Goal: Share content: Share content

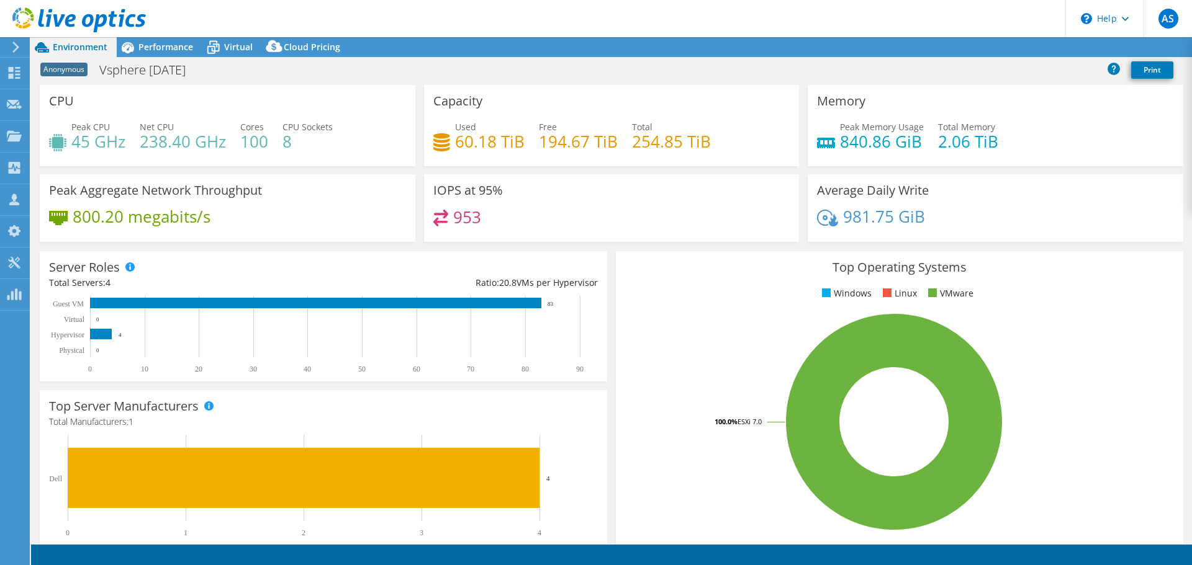
select select "USD"
click at [162, 50] on span "Performance" at bounding box center [165, 47] width 55 height 12
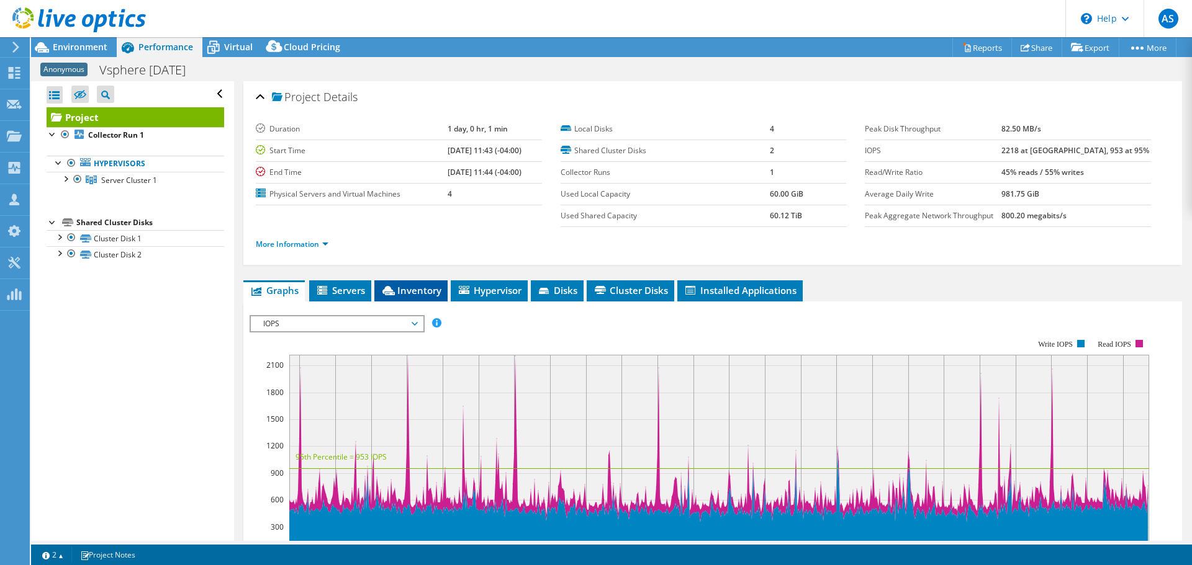
click at [417, 288] on span "Inventory" at bounding box center [410, 290] width 61 height 12
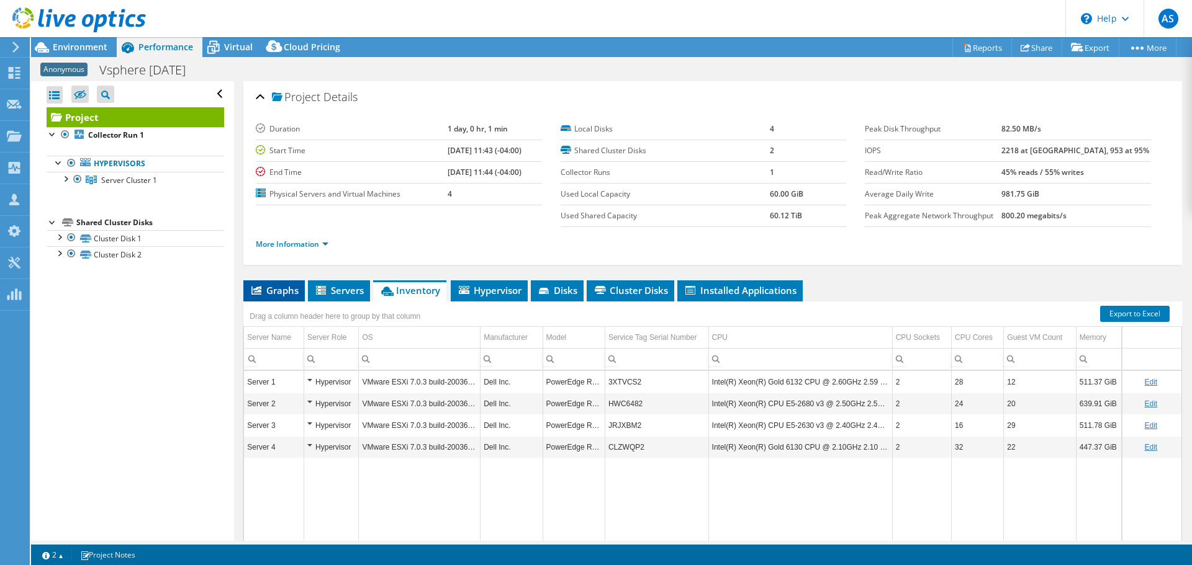
click at [256, 282] on li "Graphs" at bounding box center [273, 291] width 61 height 21
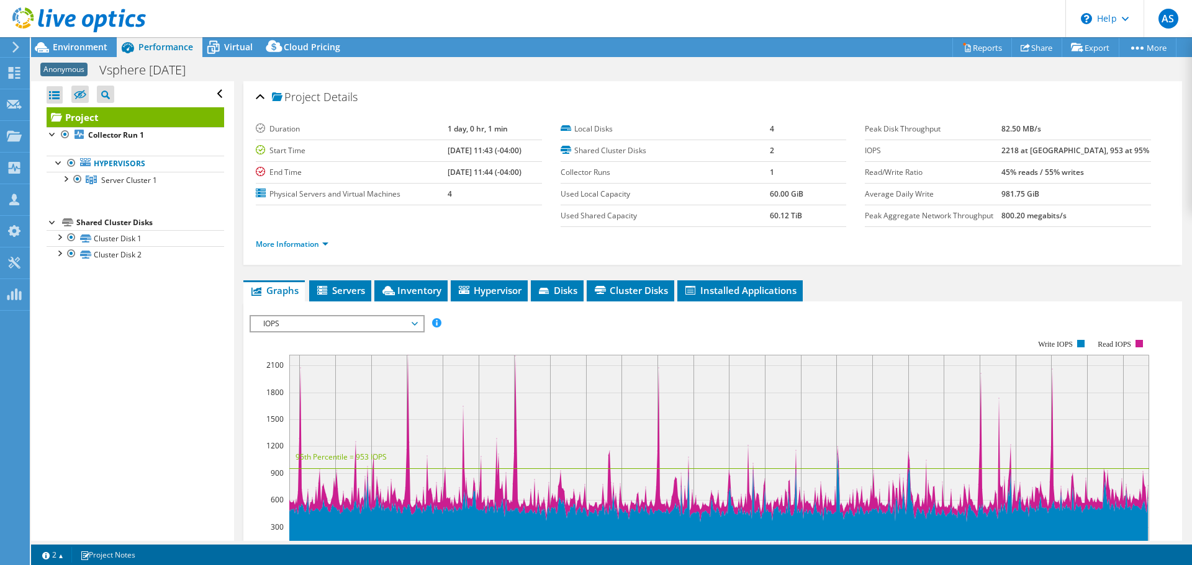
click at [322, 333] on rect at bounding box center [698, 447] width 899 height 248
click at [330, 325] on span "IOPS" at bounding box center [336, 324] width 159 height 15
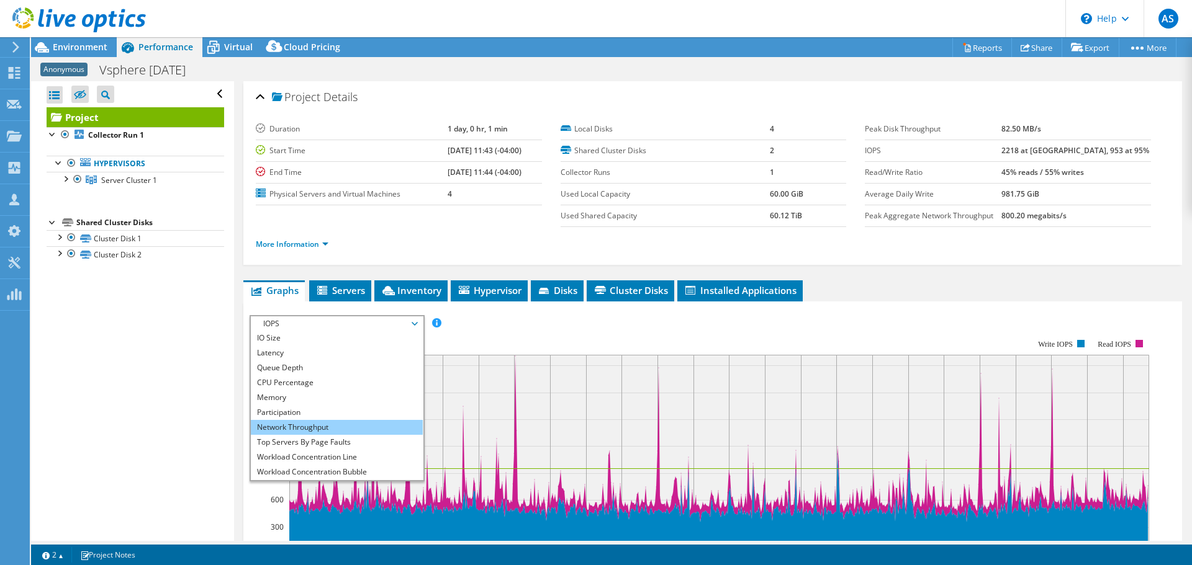
scroll to position [45, 0]
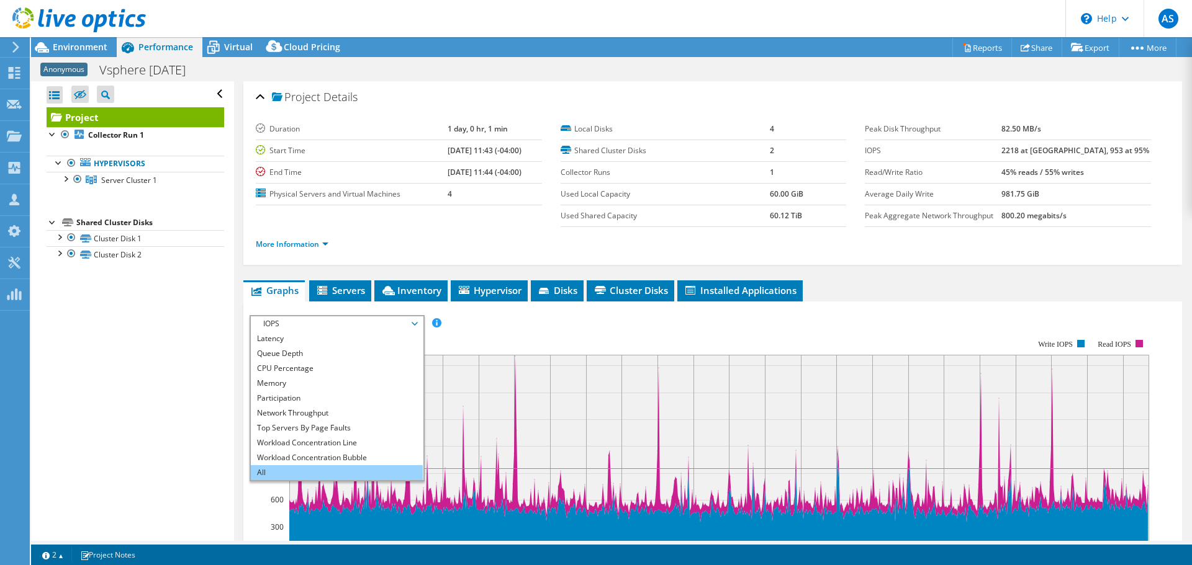
click at [315, 465] on li "All" at bounding box center [337, 472] width 172 height 15
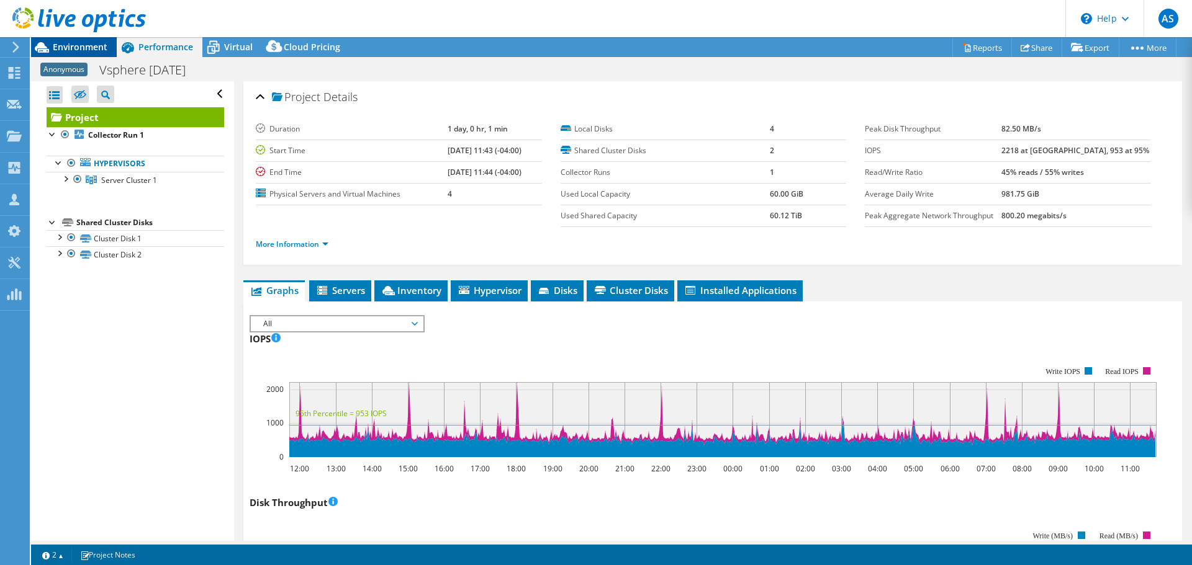
click at [89, 53] on div "Environment" at bounding box center [74, 47] width 86 height 20
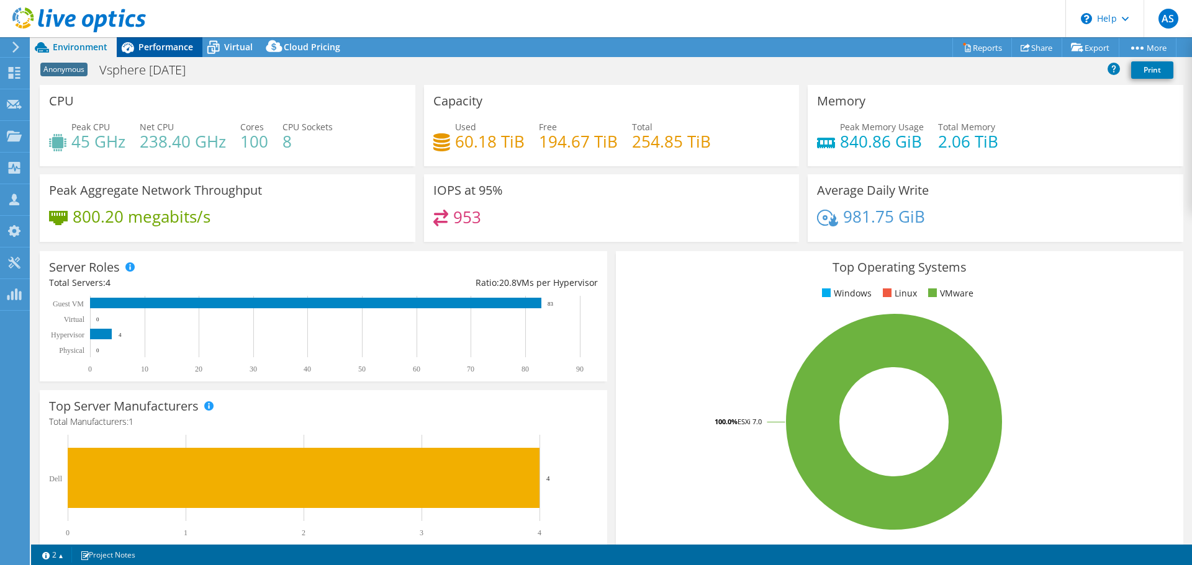
click at [164, 49] on span "Performance" at bounding box center [165, 47] width 55 height 12
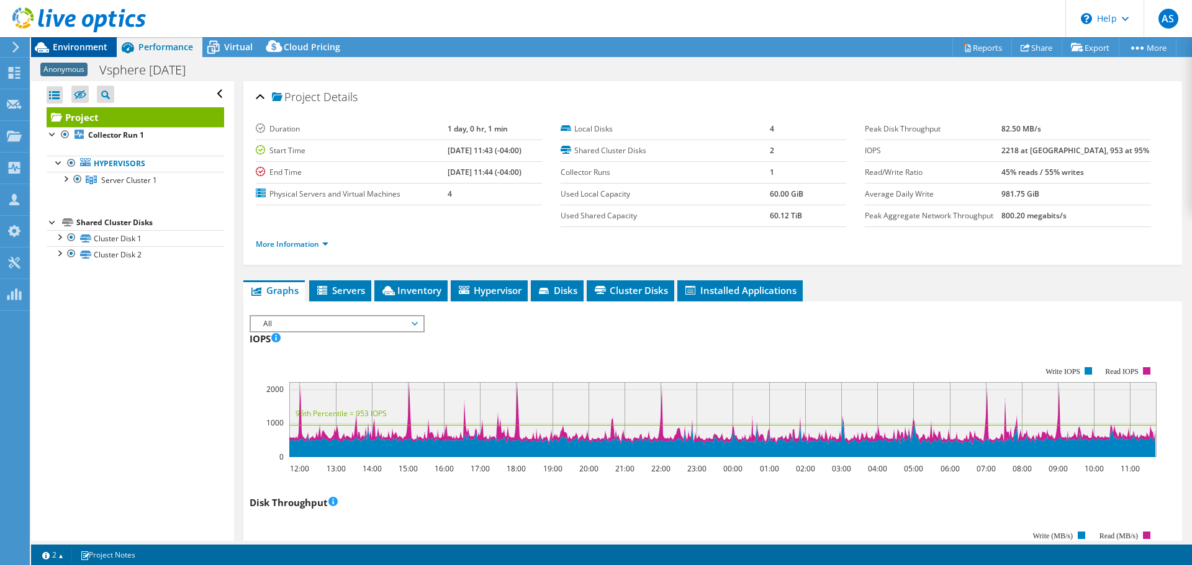
click at [102, 55] on div "Environment" at bounding box center [74, 47] width 86 height 20
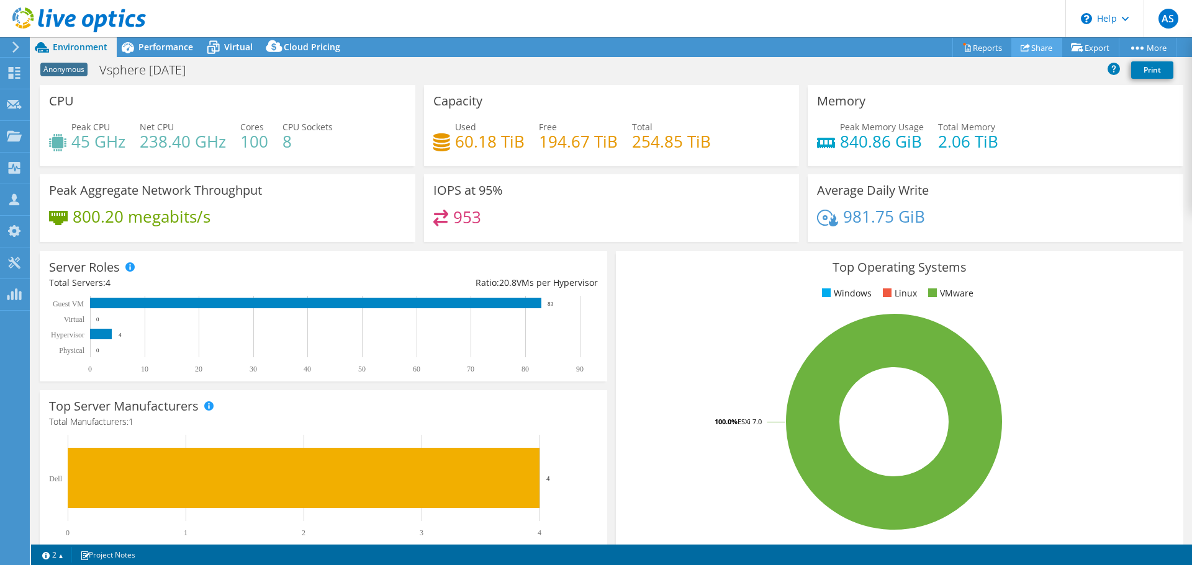
click at [1028, 49] on link "Share" at bounding box center [1036, 47] width 51 height 19
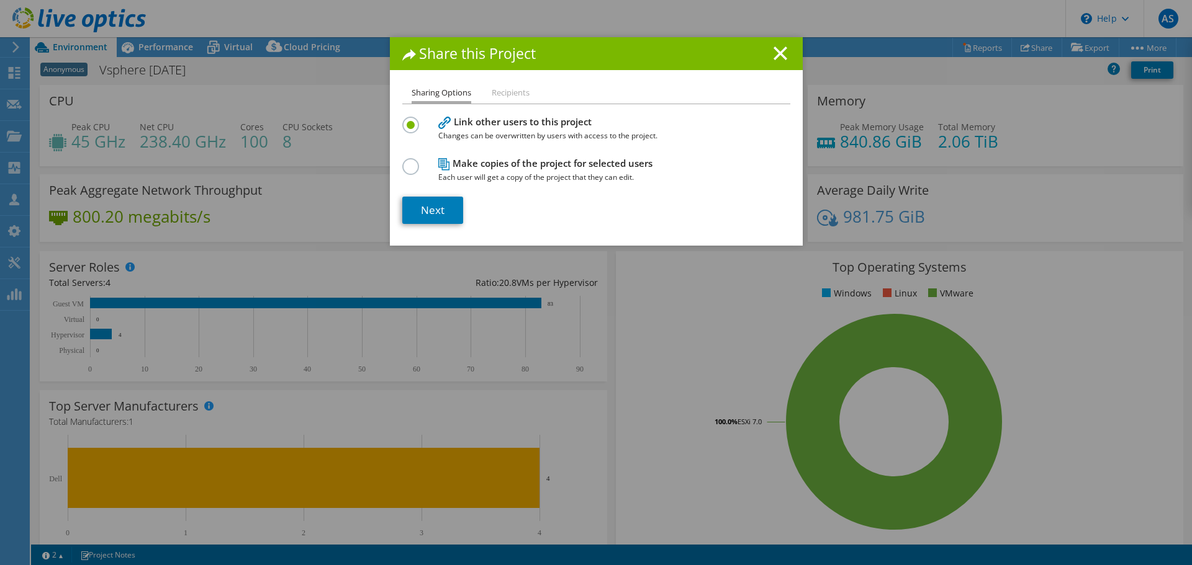
click at [444, 195] on section "Link other users to this project Changes can be overwritten by users with acces…" at bounding box center [596, 169] width 388 height 110
click at [433, 215] on link "Next" at bounding box center [432, 210] width 61 height 27
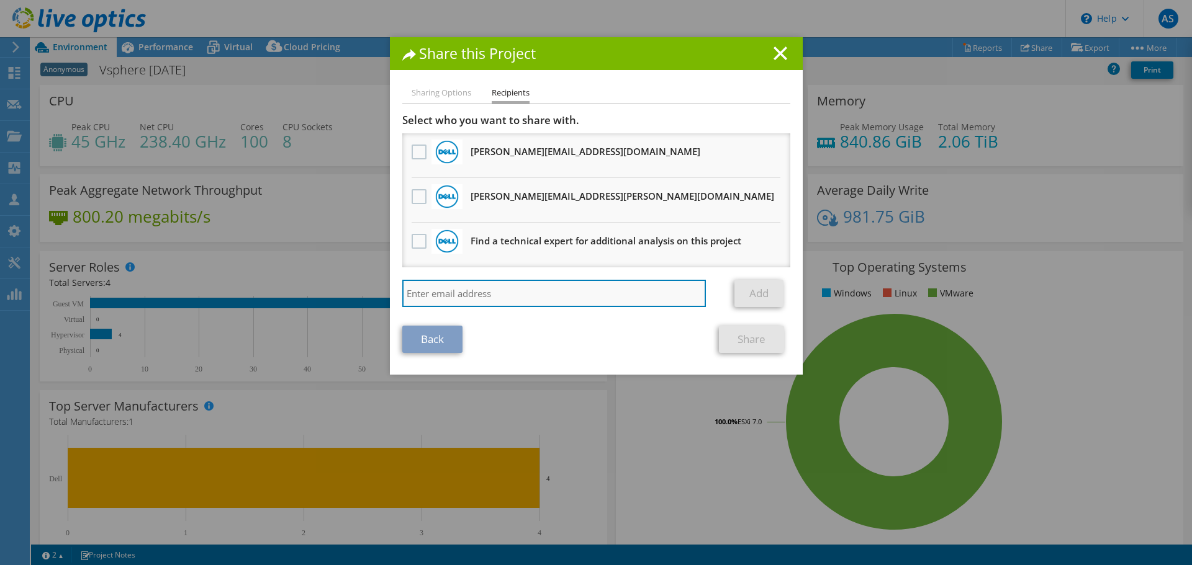
click at [473, 283] on input "search" at bounding box center [554, 293] width 304 height 27
type input "josh.moss@xbyte.com"
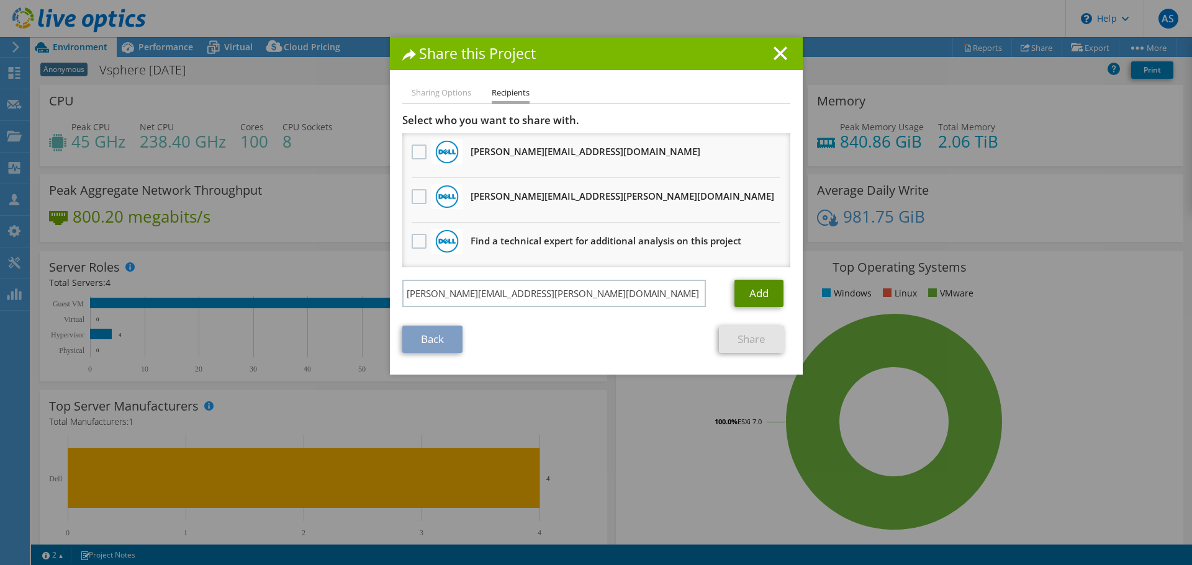
click at [746, 289] on link "Add" at bounding box center [758, 293] width 49 height 27
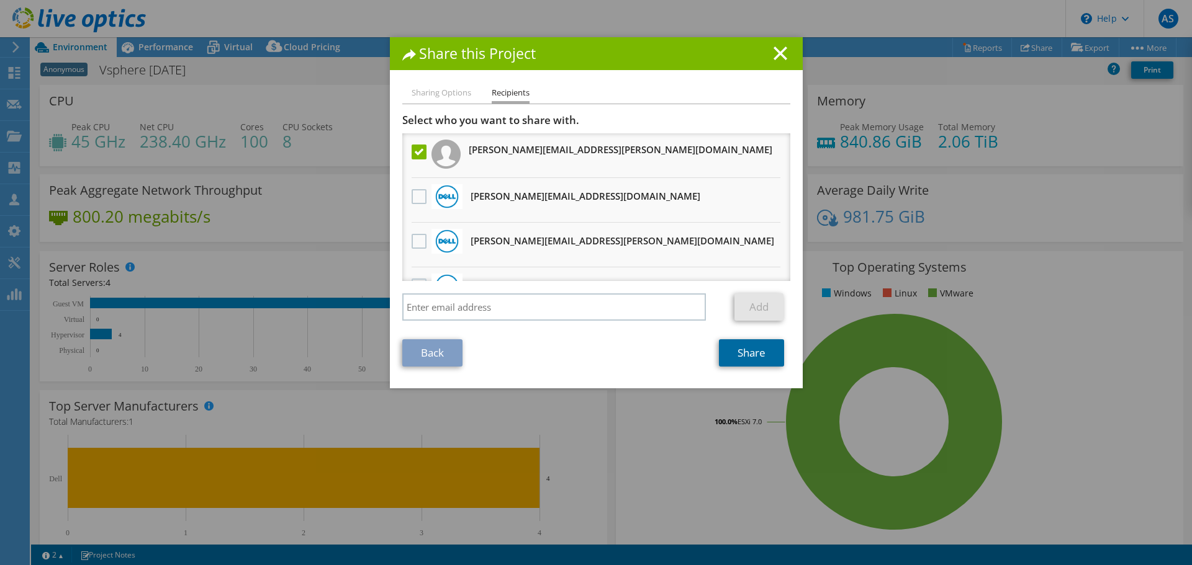
click at [742, 363] on link "Share" at bounding box center [751, 352] width 65 height 27
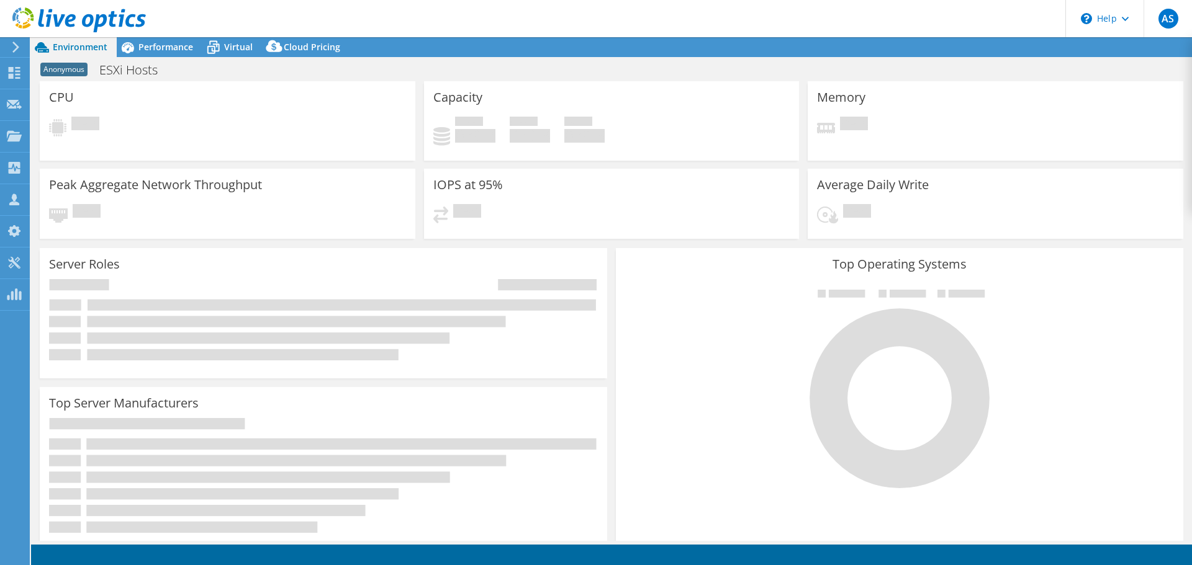
select select "USD"
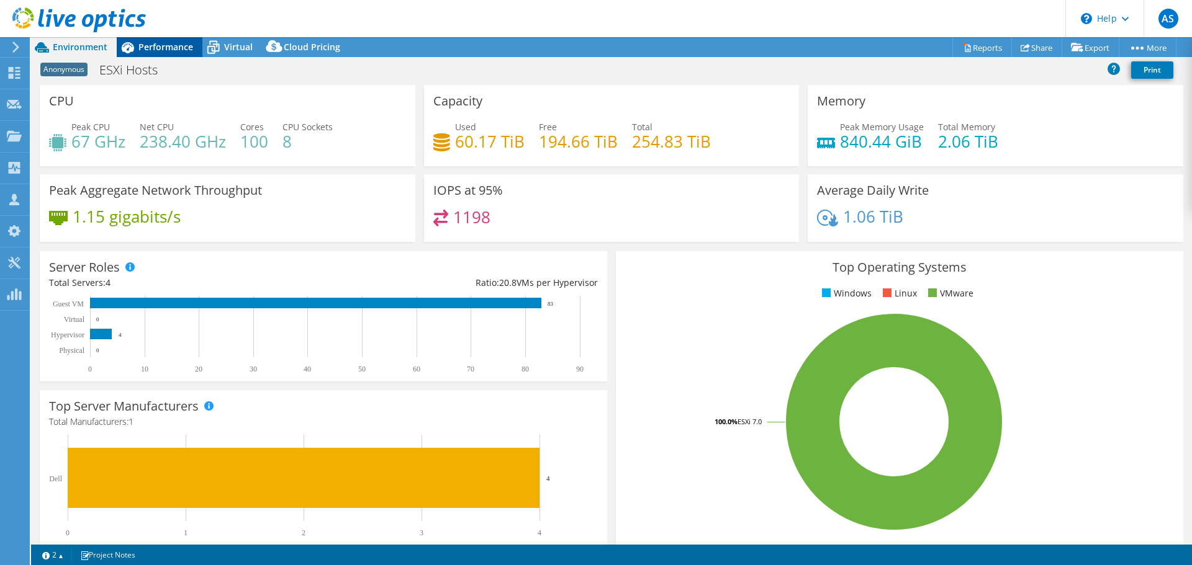
click at [153, 45] on span "Performance" at bounding box center [165, 47] width 55 height 12
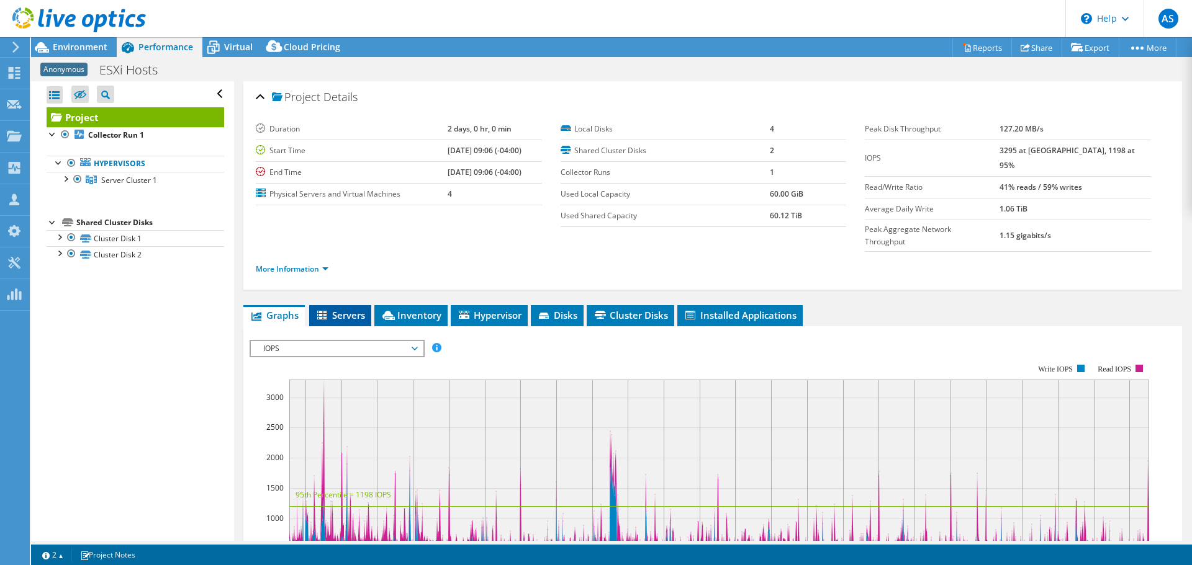
click at [342, 309] on span "Servers" at bounding box center [340, 315] width 50 height 12
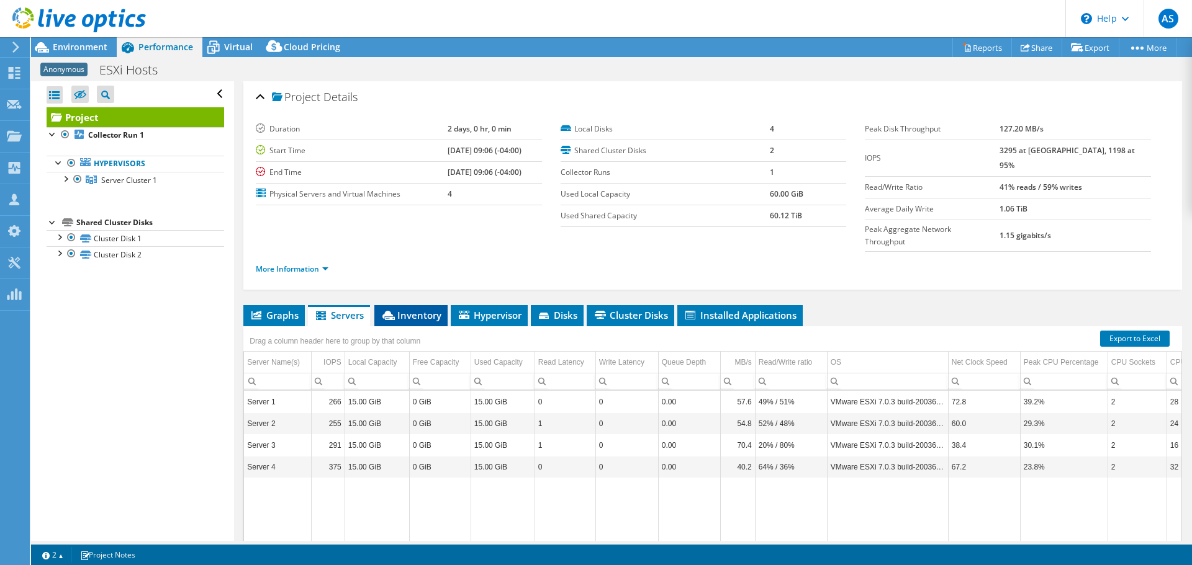
click at [406, 309] on span "Inventory" at bounding box center [410, 315] width 61 height 12
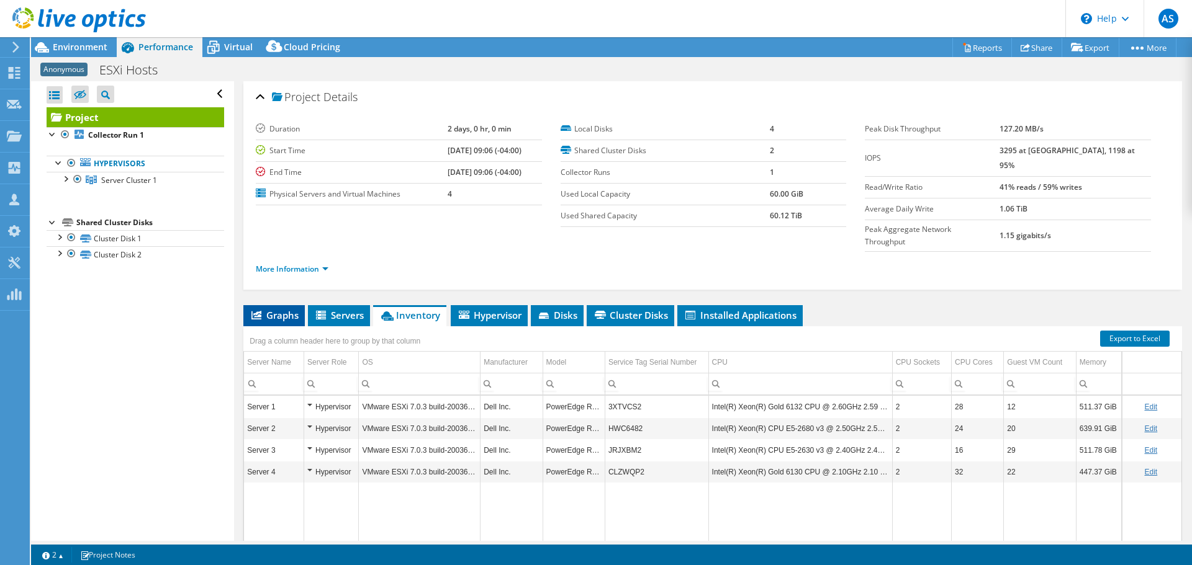
click at [277, 309] on span "Graphs" at bounding box center [273, 315] width 49 height 12
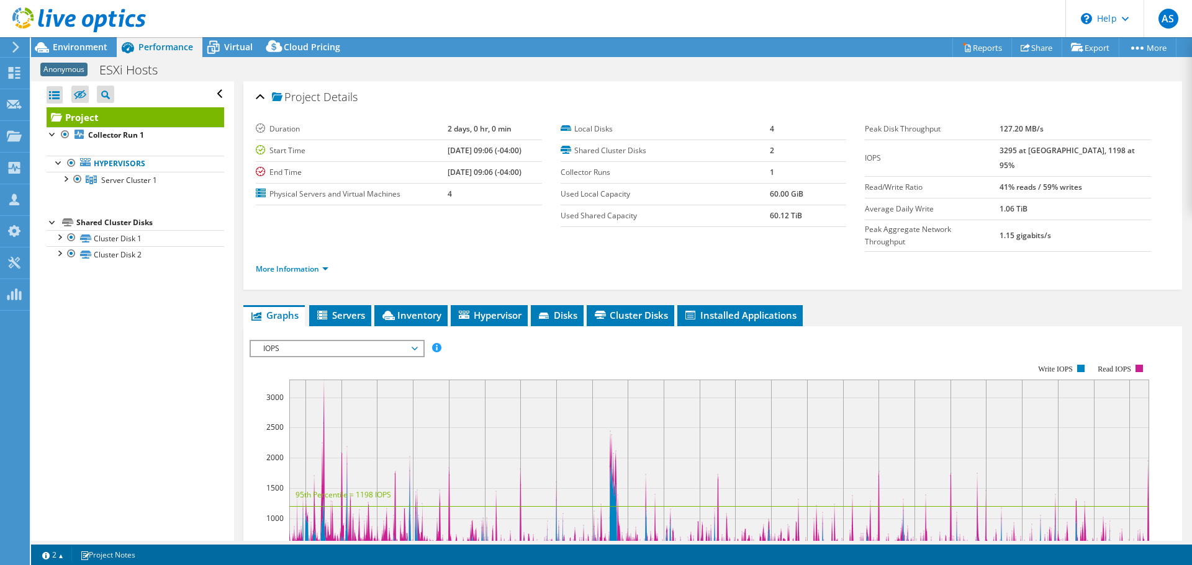
click at [324, 341] on span "IOPS" at bounding box center [336, 348] width 159 height 15
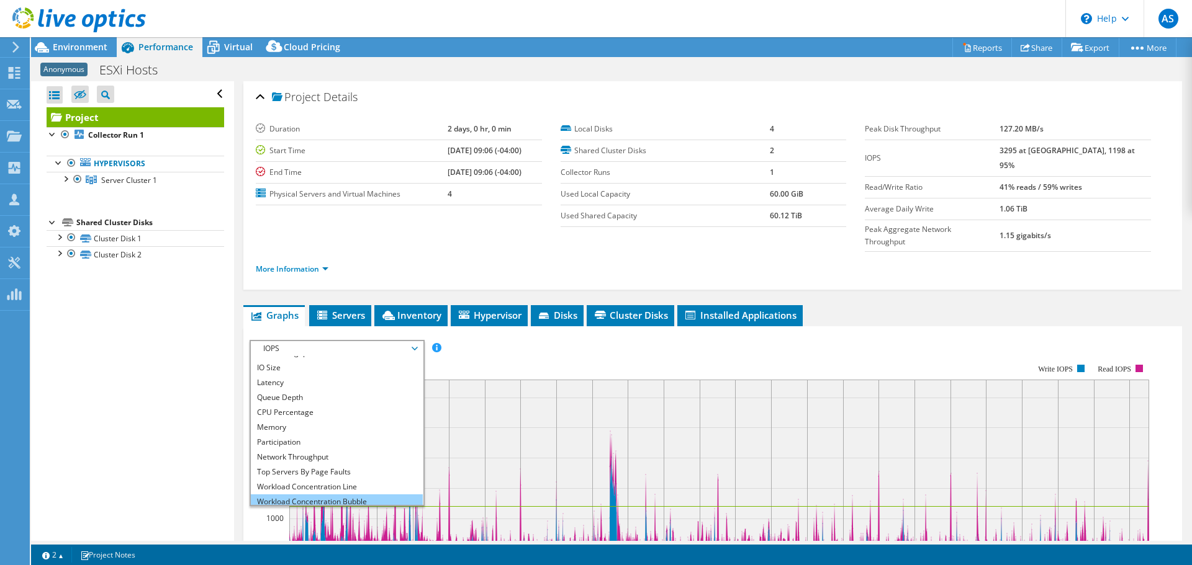
scroll to position [45, 0]
click at [310, 490] on li "All" at bounding box center [337, 497] width 172 height 15
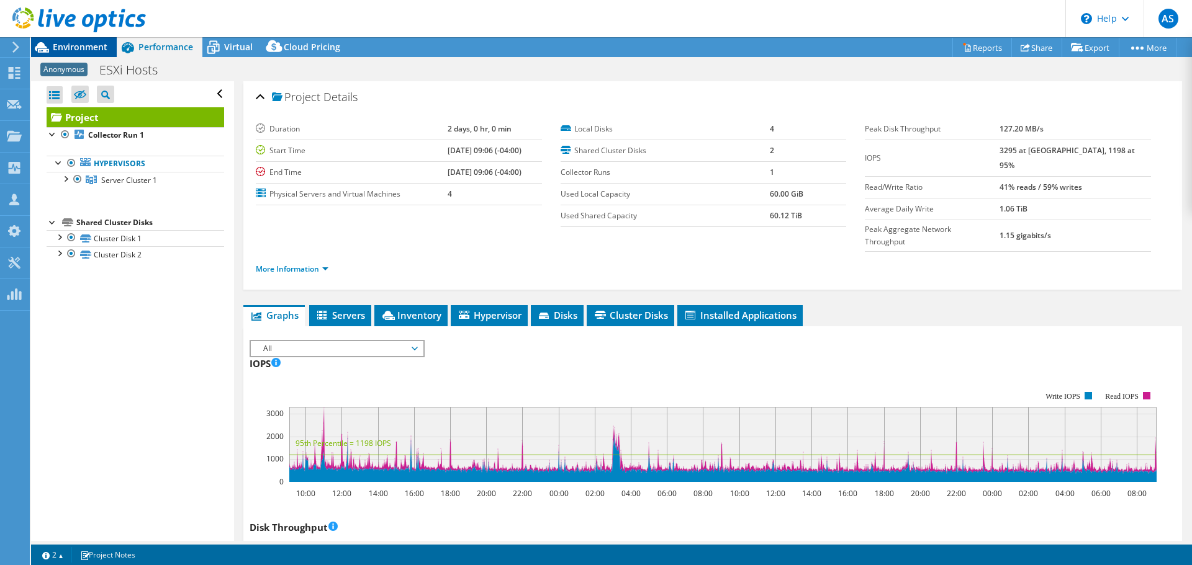
click at [65, 50] on span "Environment" at bounding box center [80, 47] width 55 height 12
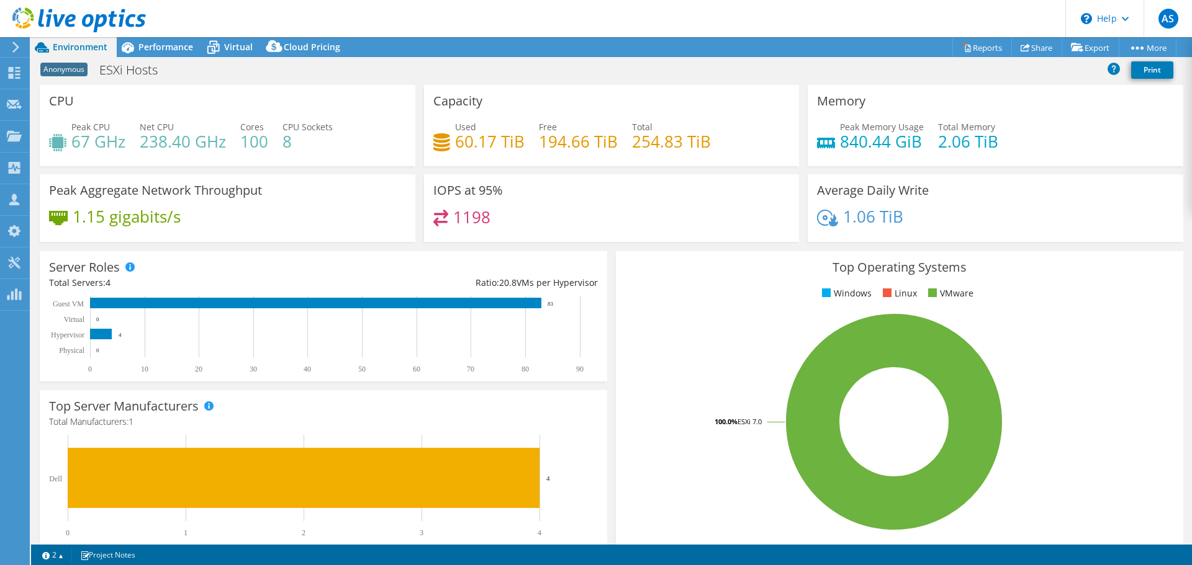
click at [339, 181] on div "Peak Aggregate Network Throughput 1.15 gigabits/s" at bounding box center [227, 208] width 375 height 68
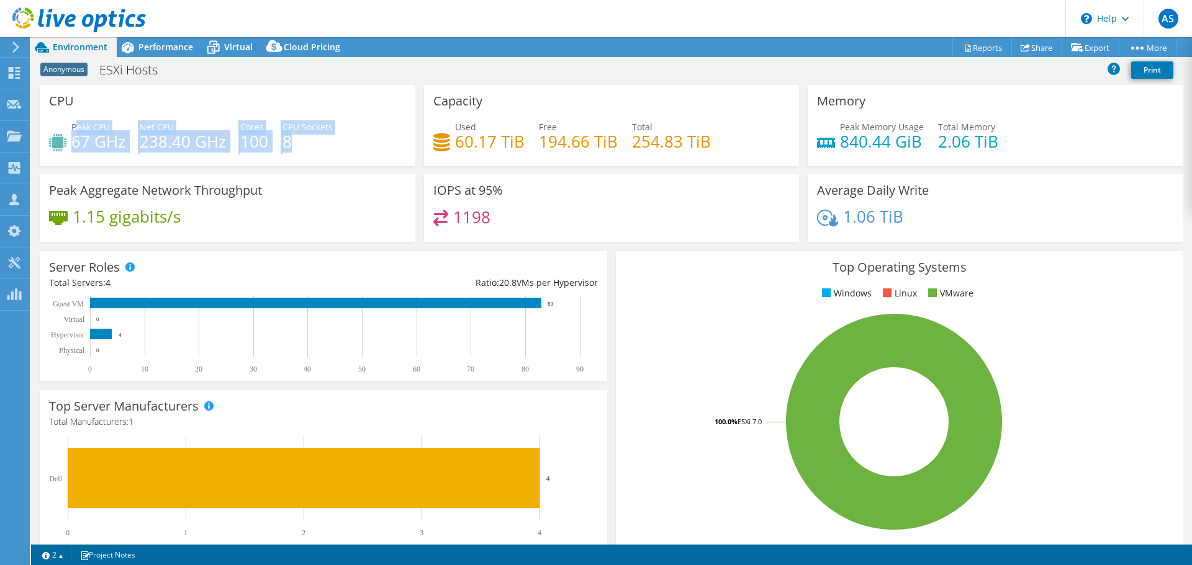
drag, startPoint x: 299, startPoint y: 141, endPoint x: 79, endPoint y: 129, distance: 220.7
click at [79, 129] on div "Peak CPU 67 GHz Net CPU 238.40 GHz Cores 100 CPU Sockets 8" at bounding box center [227, 140] width 357 height 40
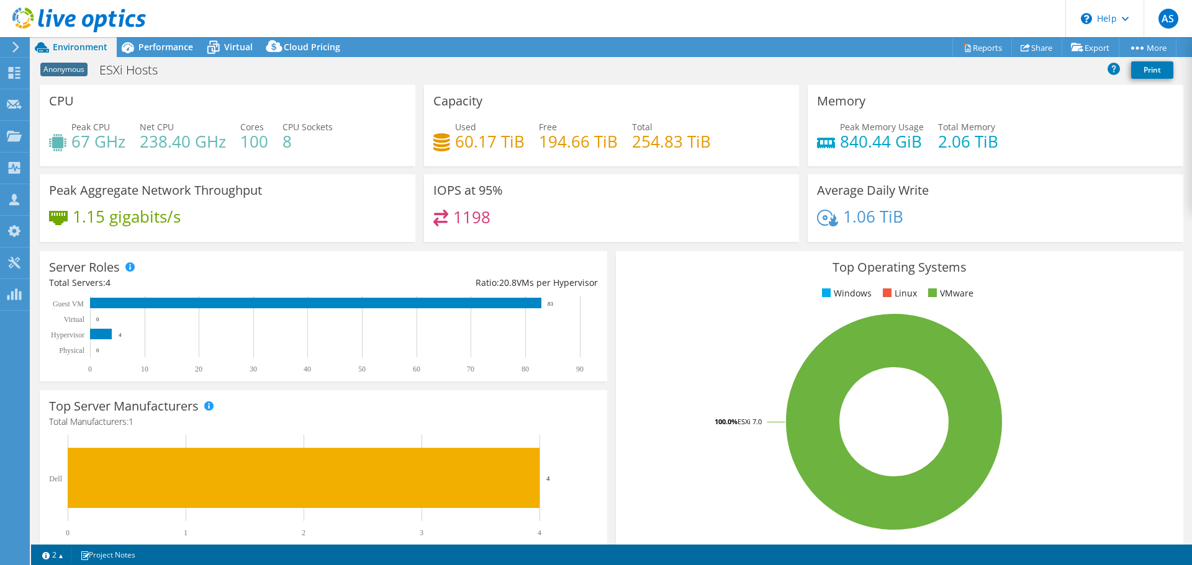
click at [64, 146] on icon at bounding box center [57, 142] width 17 height 17
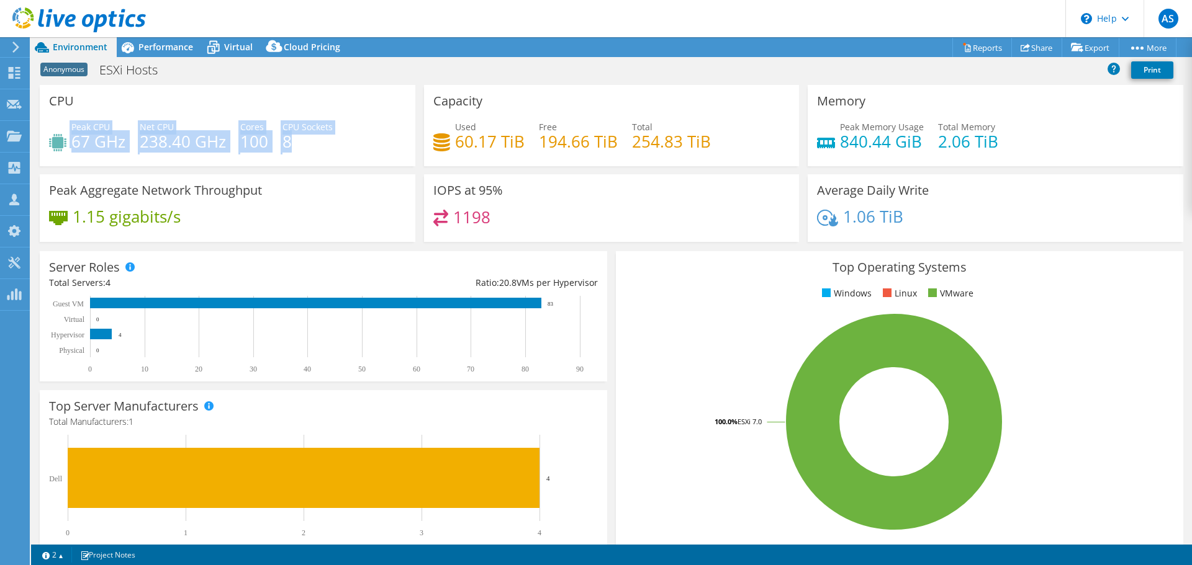
drag, startPoint x: 69, startPoint y: 125, endPoint x: 330, endPoint y: 138, distance: 261.0
click at [330, 138] on div "Peak CPU 67 GHz Net CPU 238.40 GHz Cores 100 CPU Sockets 8" at bounding box center [227, 140] width 357 height 40
click at [330, 138] on h4 "8" at bounding box center [307, 142] width 50 height 14
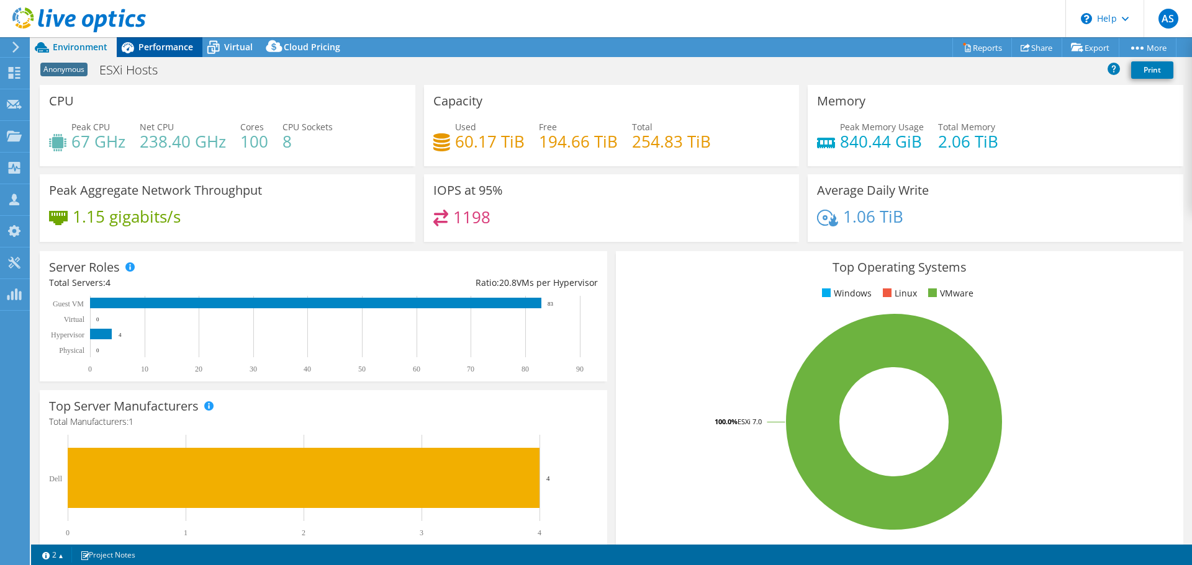
click at [156, 48] on span "Performance" at bounding box center [165, 47] width 55 height 12
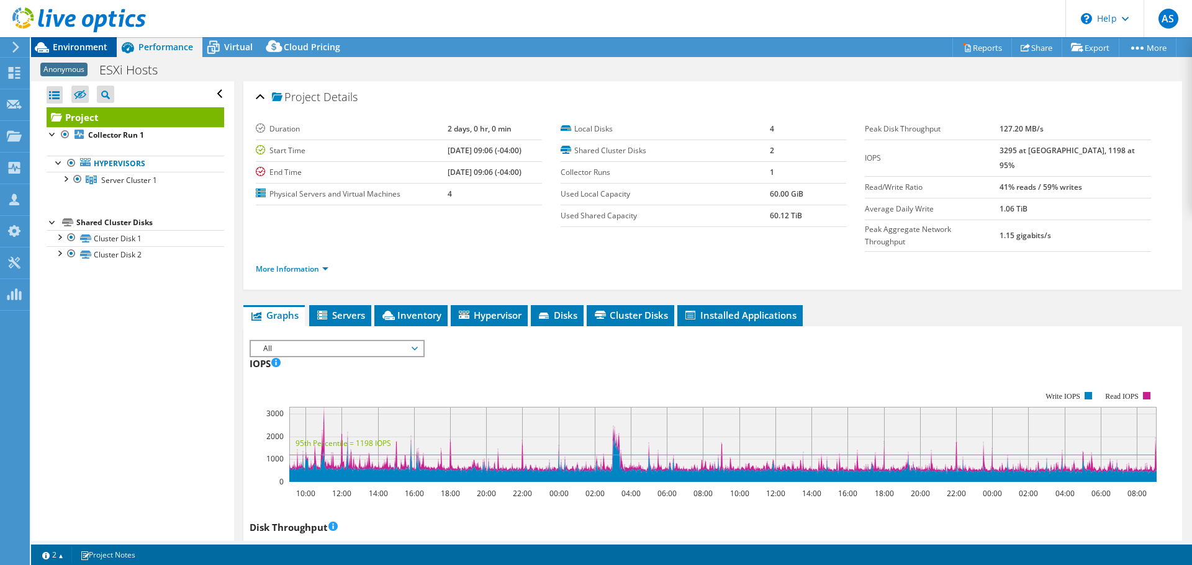
click at [64, 52] on span "Environment" at bounding box center [80, 47] width 55 height 12
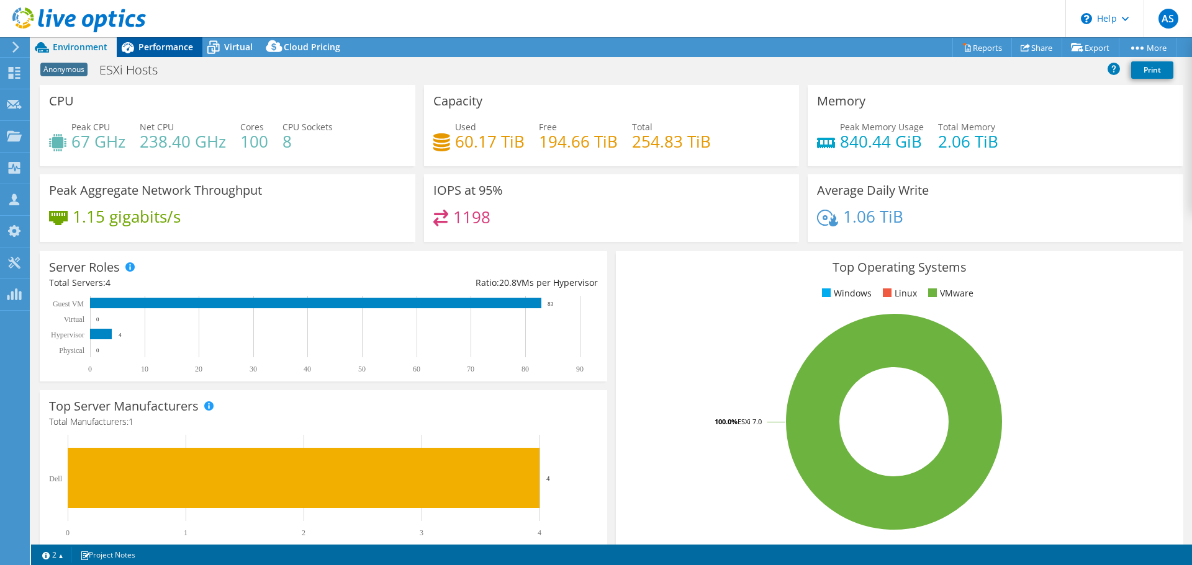
click at [146, 40] on div "Performance" at bounding box center [160, 47] width 86 height 20
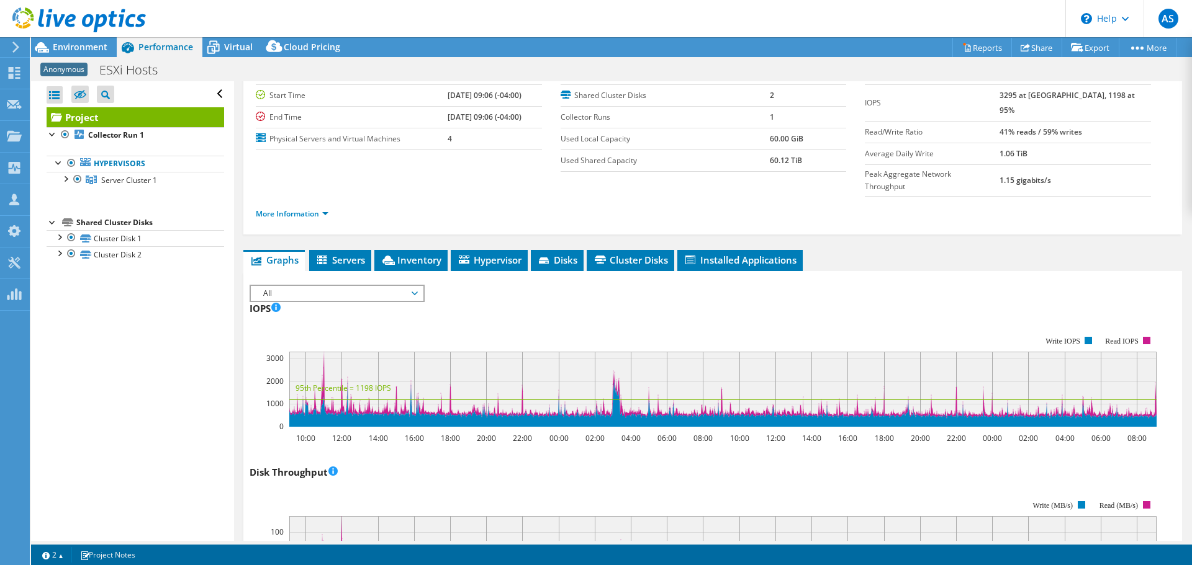
scroll to position [62, 0]
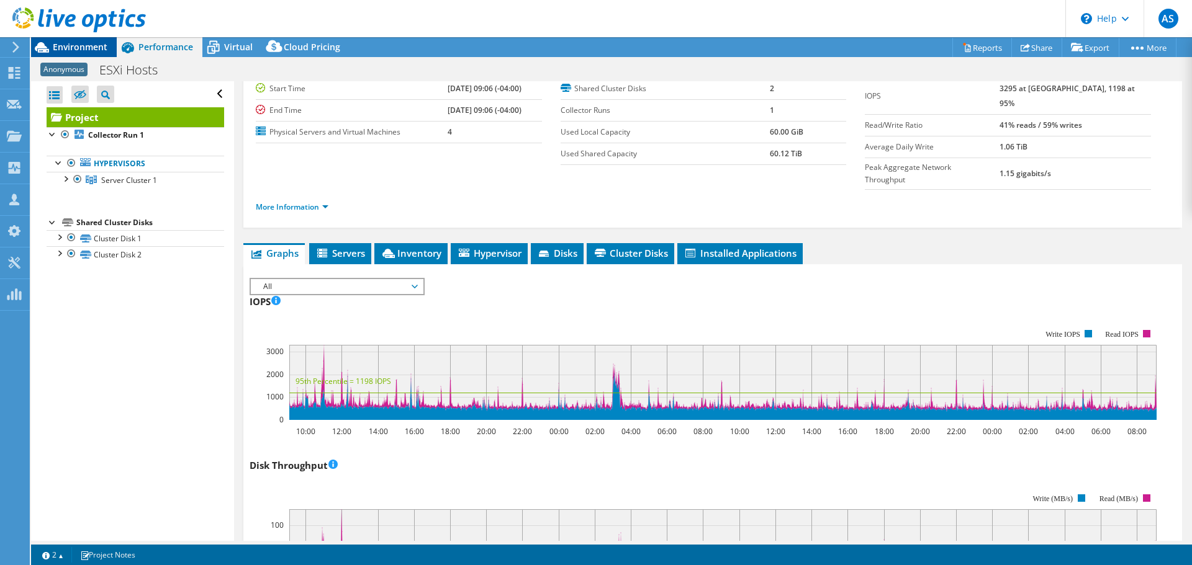
click at [102, 46] on span "Environment" at bounding box center [80, 47] width 55 height 12
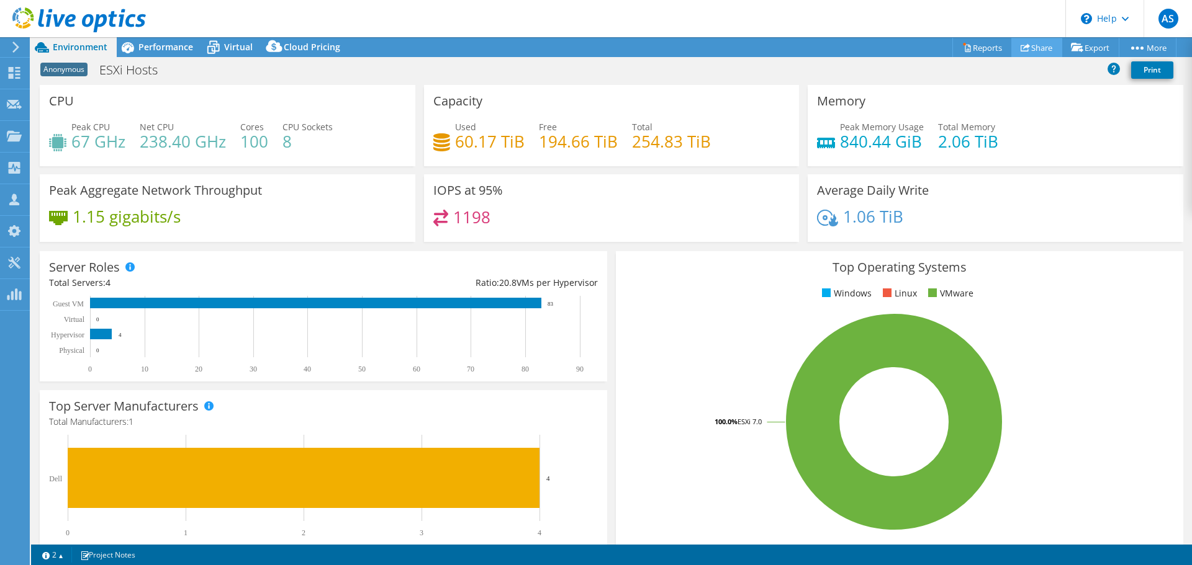
click at [1021, 40] on link "Share" at bounding box center [1036, 47] width 51 height 19
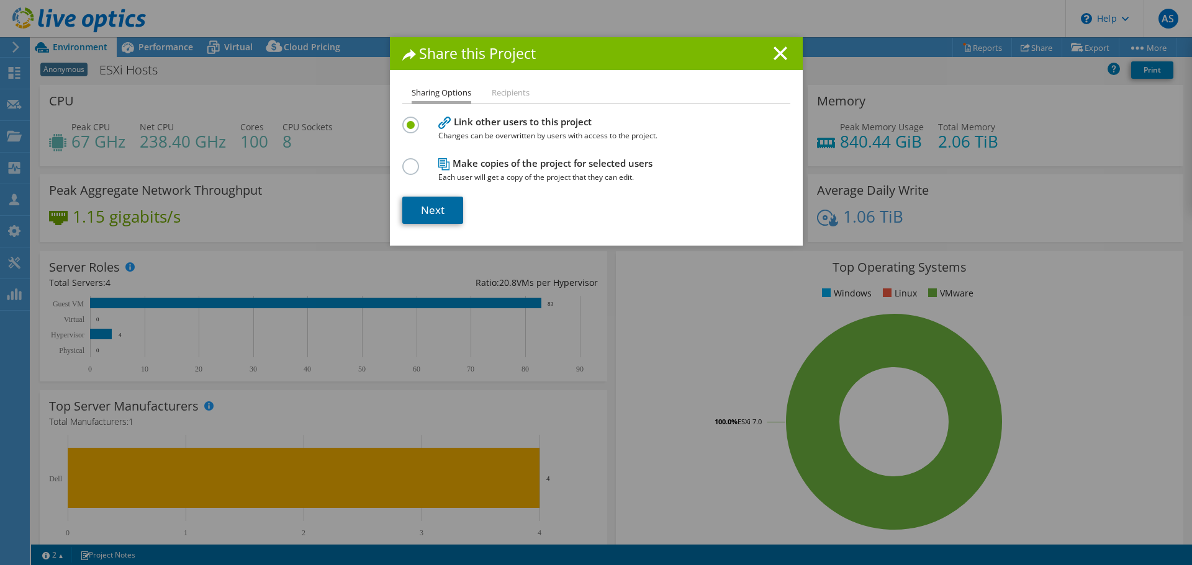
click at [416, 200] on link "Next" at bounding box center [432, 210] width 61 height 27
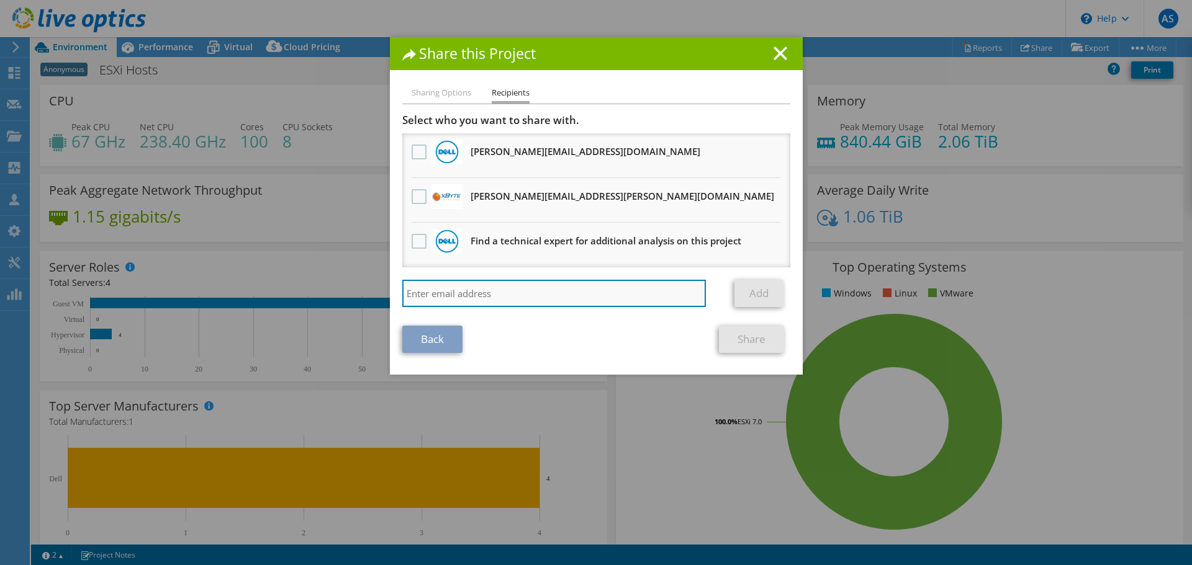
click at [553, 301] on input "search" at bounding box center [554, 293] width 304 height 27
type input "josh.moss@xbyte.com"
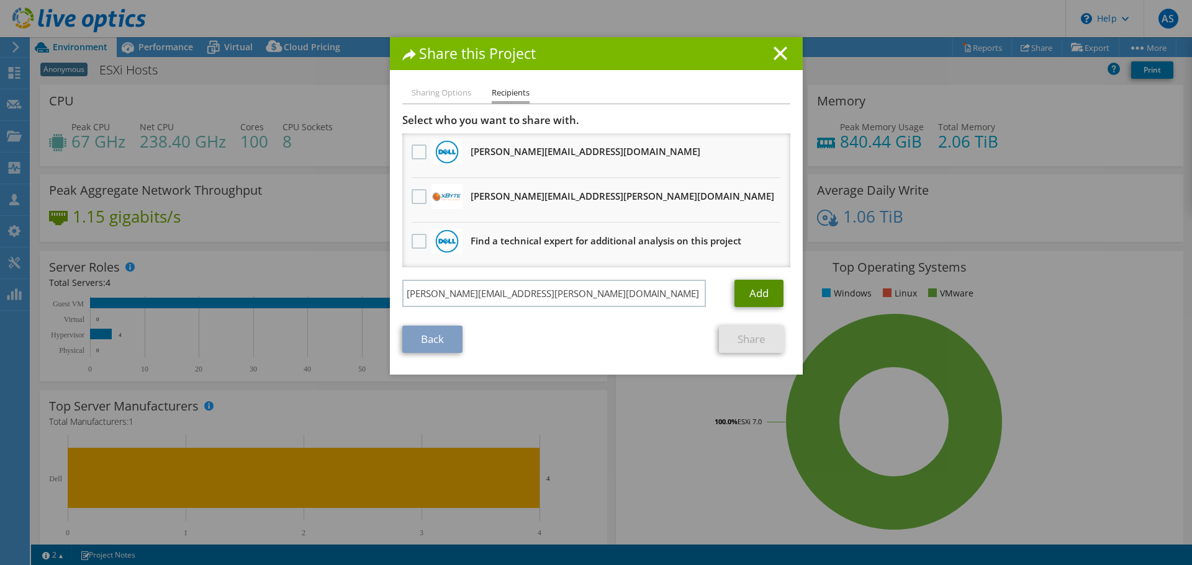
click at [744, 287] on link "Add" at bounding box center [758, 293] width 49 height 27
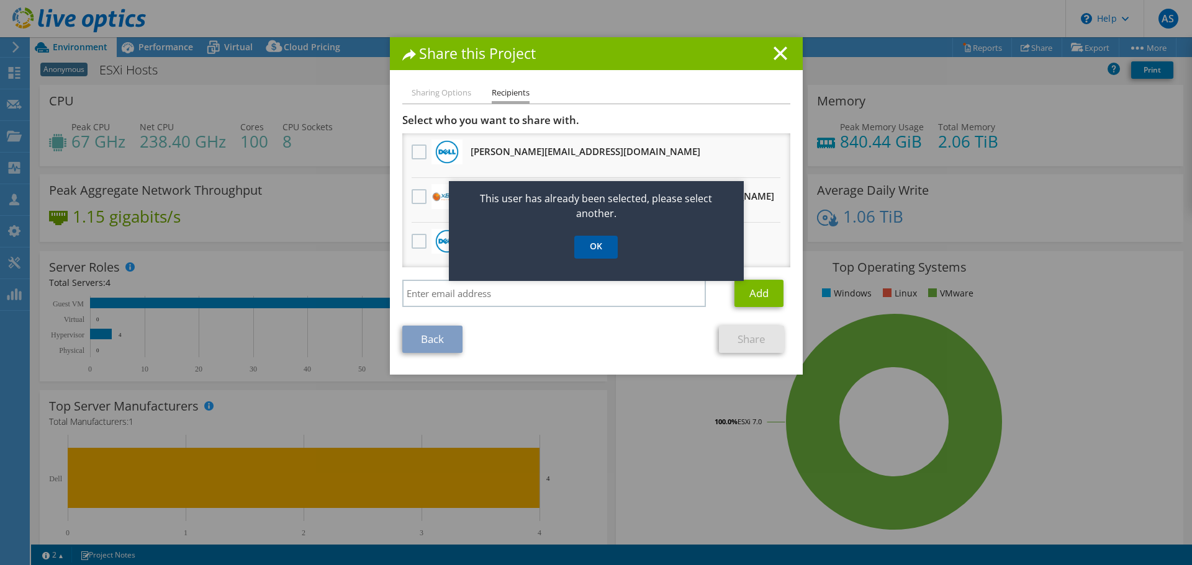
click at [588, 255] on link "OK" at bounding box center [595, 247] width 43 height 23
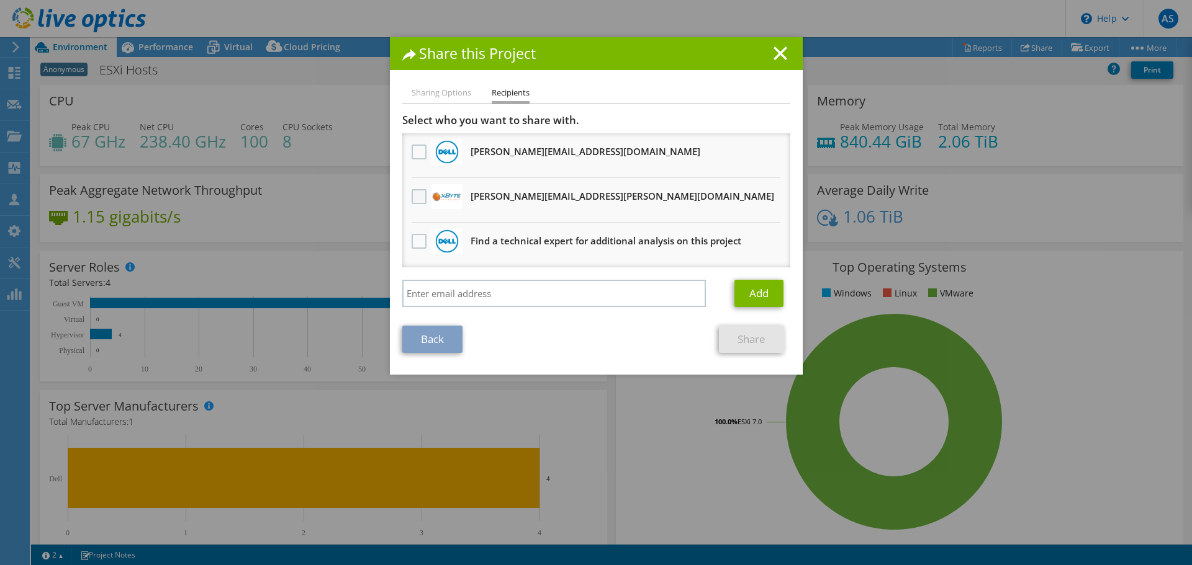
click at [416, 199] on label at bounding box center [420, 196] width 18 height 15
click at [0, 0] on input "checkbox" at bounding box center [0, 0] width 0 height 0
click at [719, 331] on link "Share" at bounding box center [751, 339] width 65 height 27
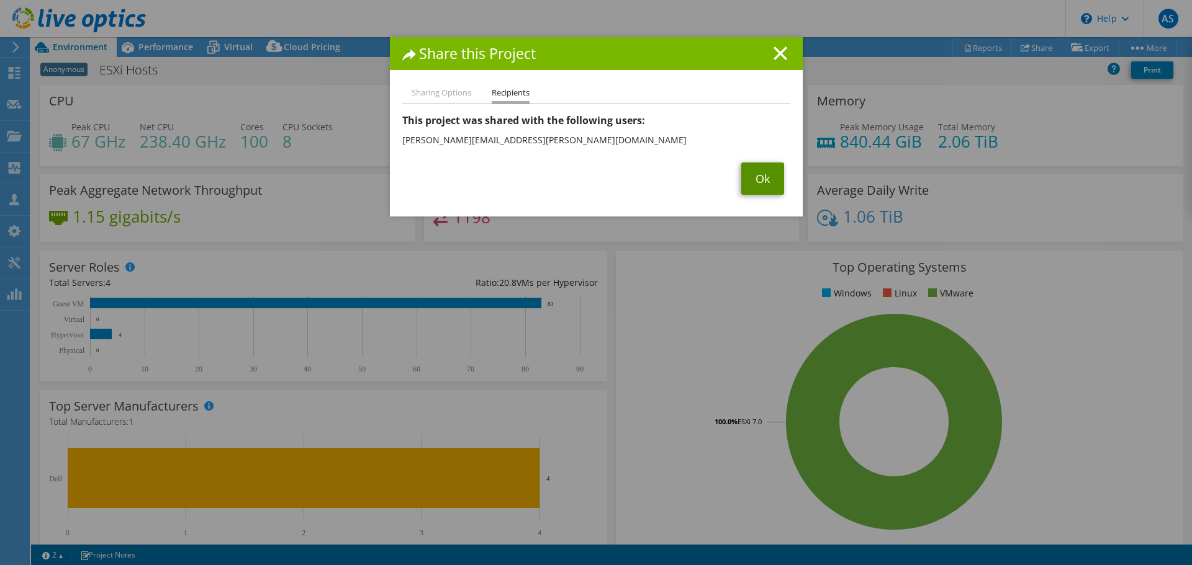
click at [741, 183] on link "Ok" at bounding box center [762, 179] width 43 height 32
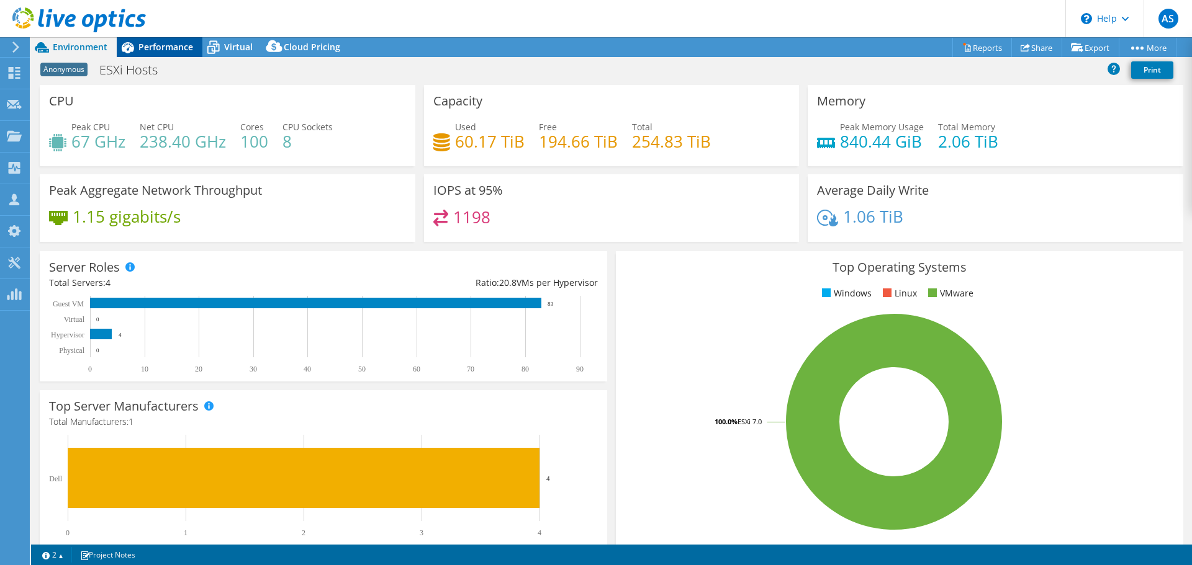
click at [128, 46] on icon at bounding box center [128, 47] width 12 height 11
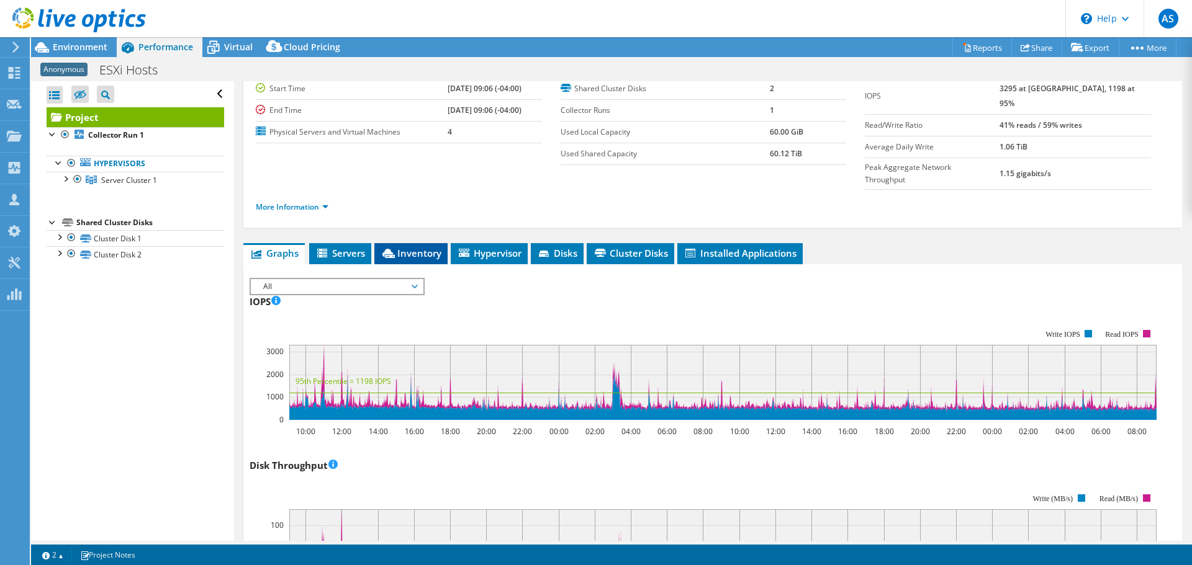
click at [398, 247] on span "Inventory" at bounding box center [410, 253] width 61 height 12
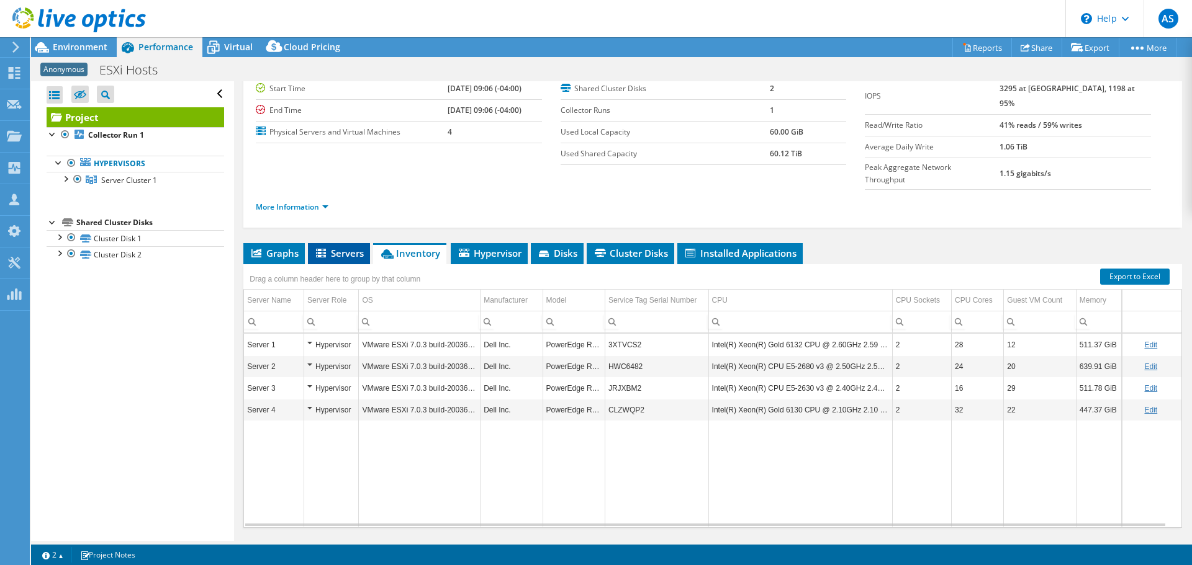
click at [350, 247] on span "Servers" at bounding box center [339, 253] width 50 height 12
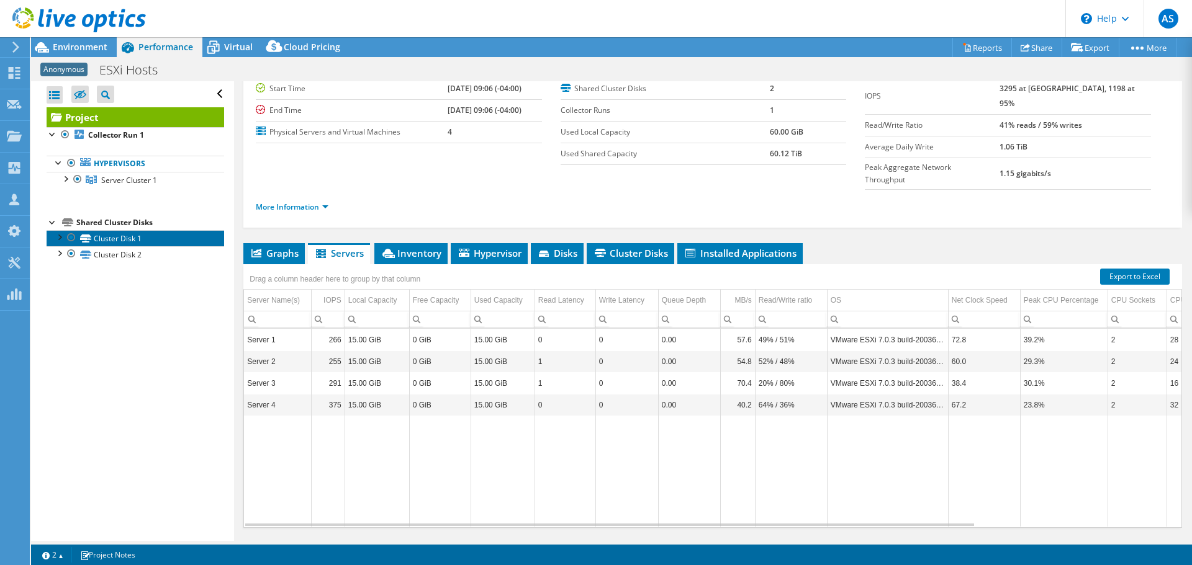
click at [52, 236] on link "Cluster Disk 1" at bounding box center [135, 238] width 177 height 16
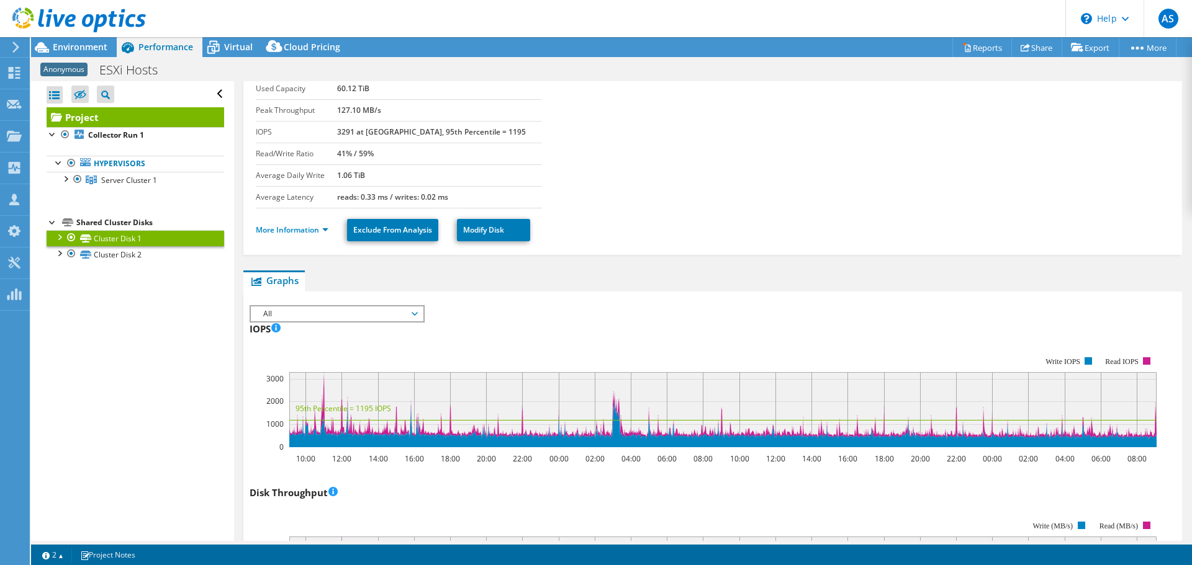
click at [61, 236] on div at bounding box center [59, 236] width 12 height 12
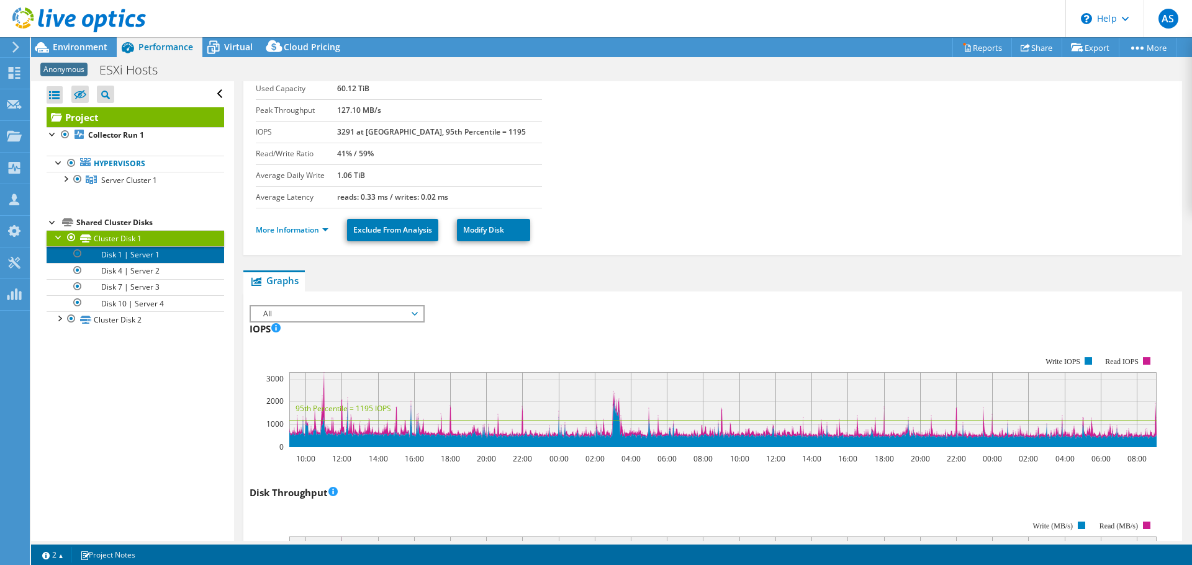
click at [100, 254] on link "Disk 1 | Server 1" at bounding box center [135, 254] width 177 height 16
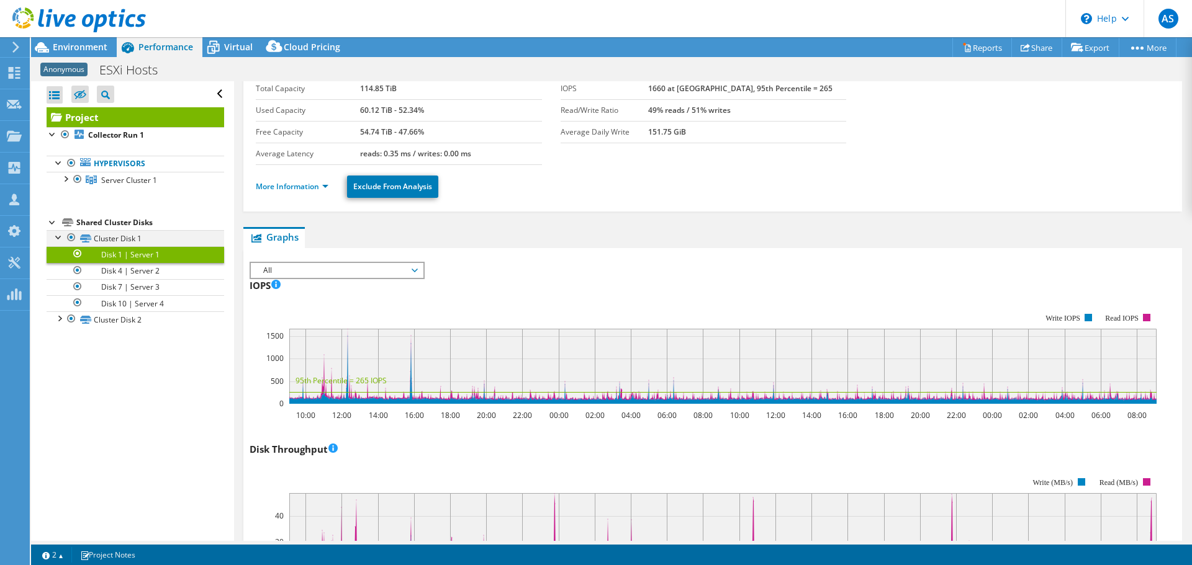
click at [55, 234] on div at bounding box center [59, 236] width 12 height 12
click at [53, 227] on div at bounding box center [53, 221] width 12 height 12
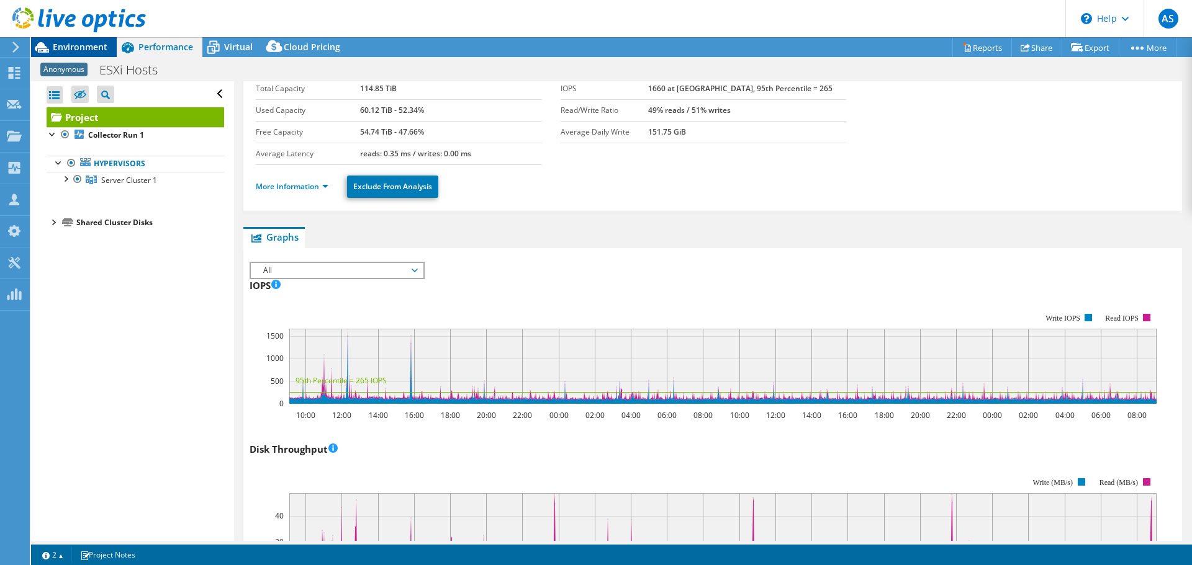
click at [97, 48] on span "Environment" at bounding box center [80, 47] width 55 height 12
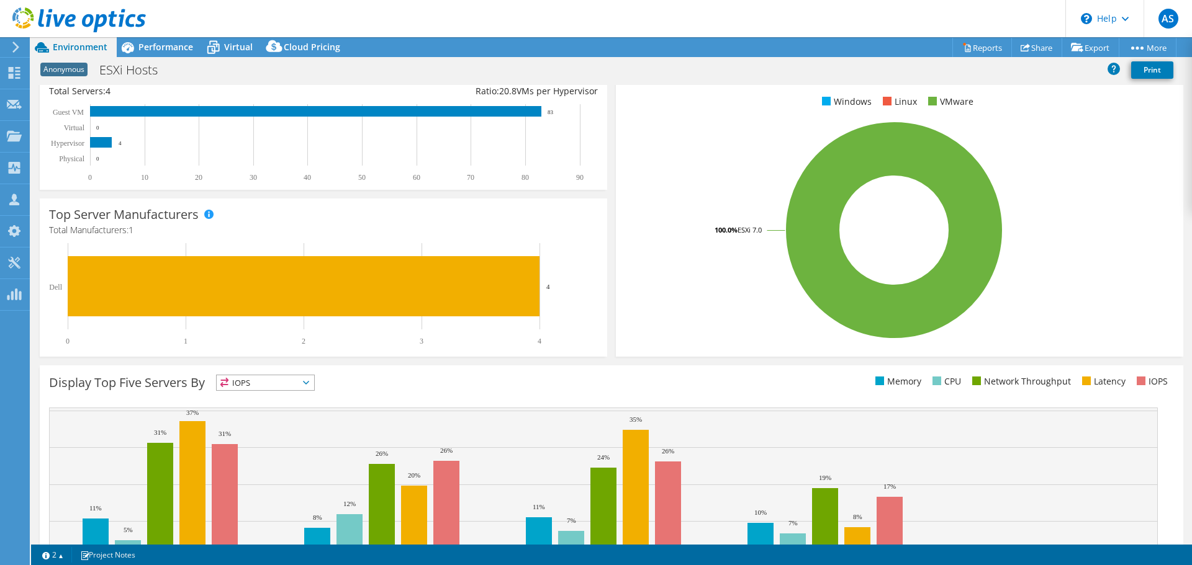
scroll to position [77, 0]
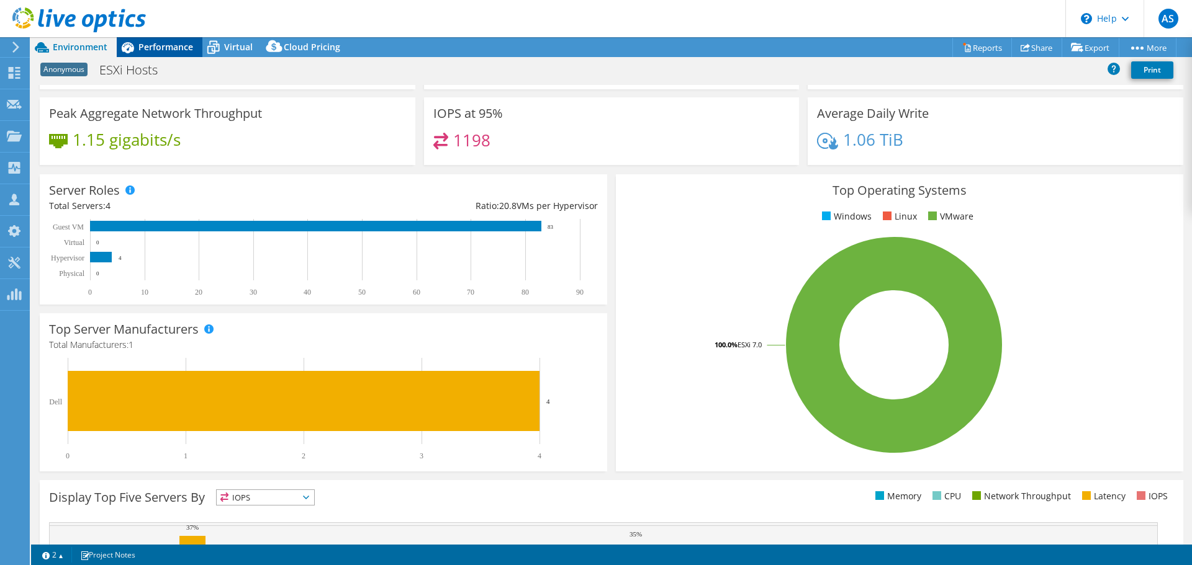
click at [163, 53] on div "Performance" at bounding box center [160, 47] width 86 height 20
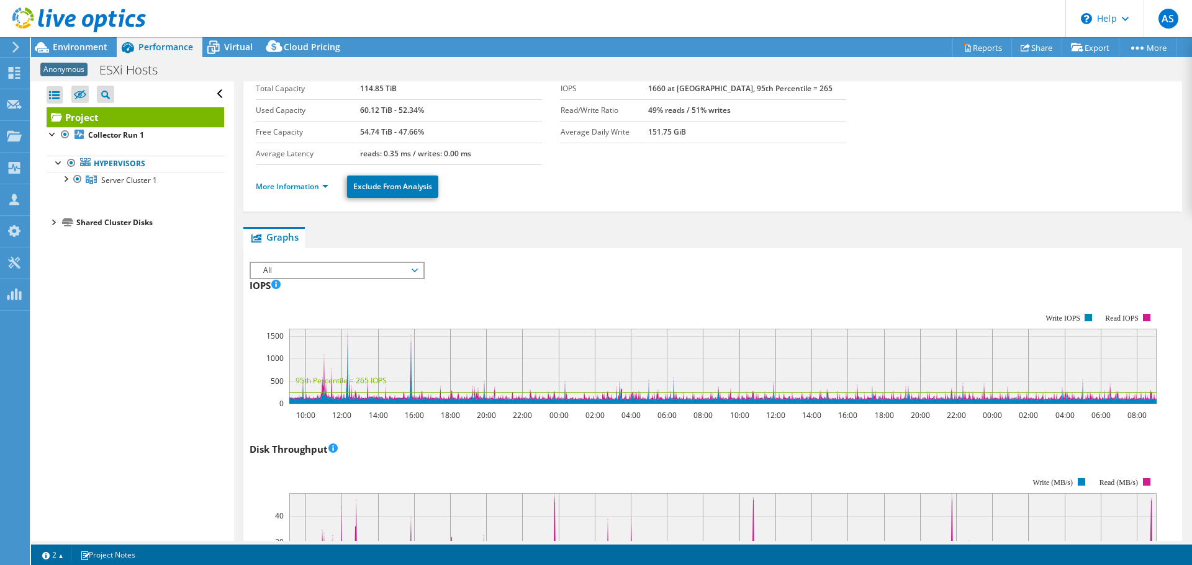
scroll to position [0, 0]
click at [94, 174] on link "Server Cluster 1" at bounding box center [135, 180] width 177 height 16
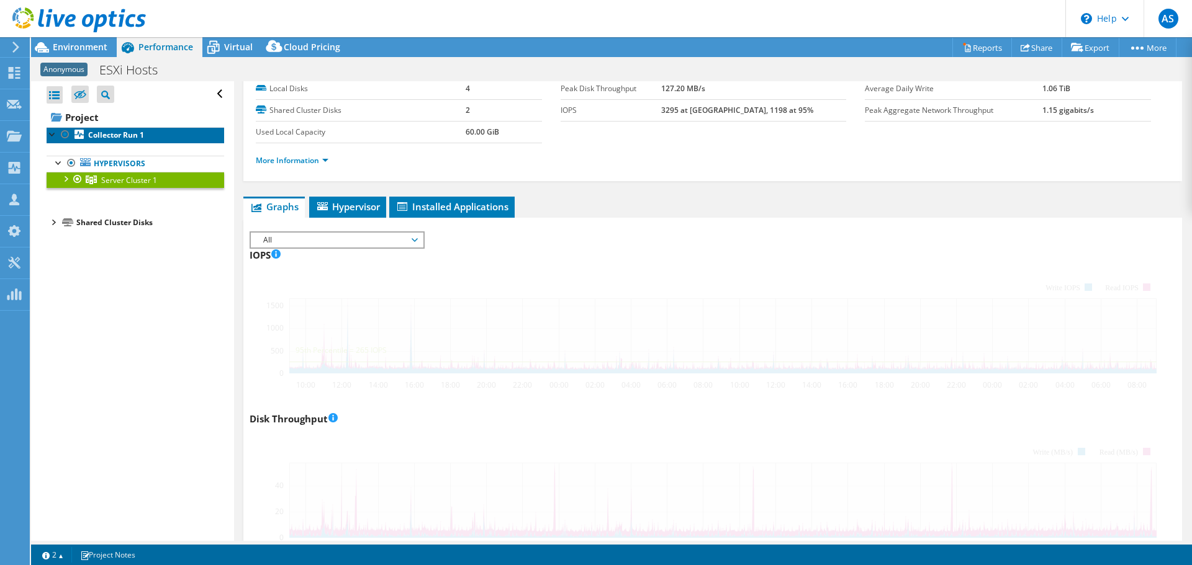
click at [111, 136] on b "Collector Run 1" at bounding box center [116, 135] width 56 height 11
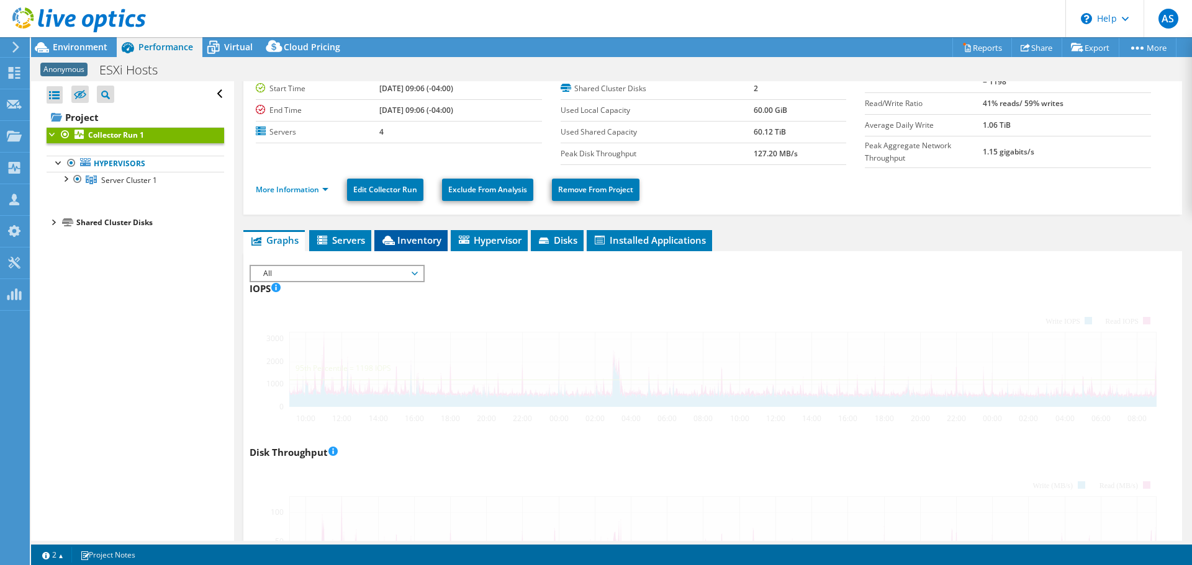
click at [396, 241] on span "Inventory" at bounding box center [410, 240] width 61 height 12
click at [413, 240] on span "Inventory" at bounding box center [410, 240] width 61 height 12
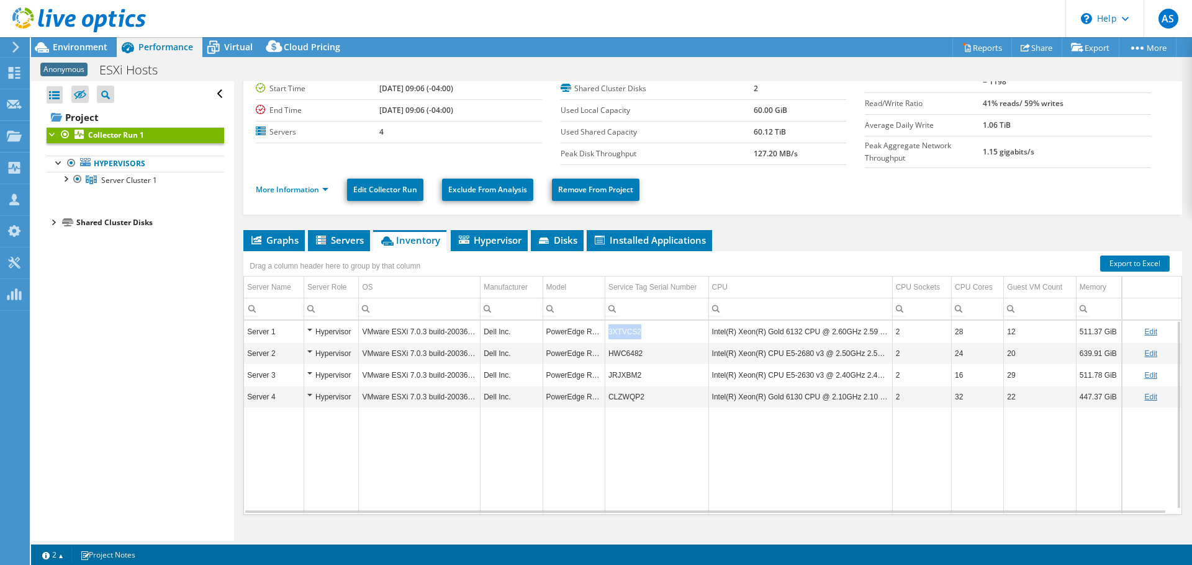
drag, startPoint x: 644, startPoint y: 327, endPoint x: 608, endPoint y: 335, distance: 37.5
click at [608, 335] on td "3XTVCS2" at bounding box center [656, 332] width 104 height 22
copy td "3XTVCS2"
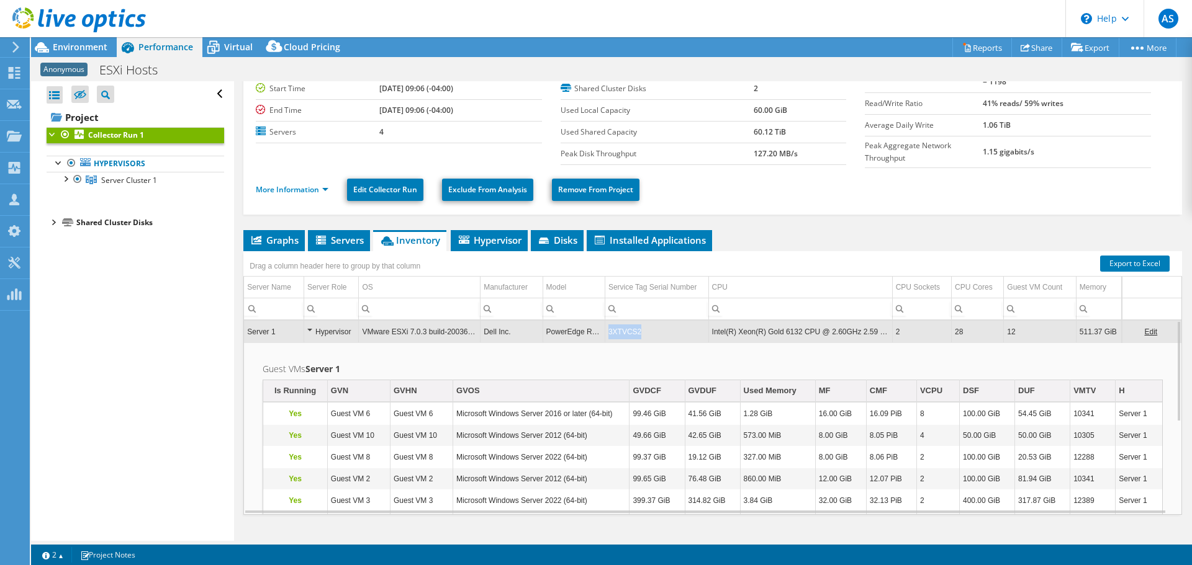
drag, startPoint x: 647, startPoint y: 329, endPoint x: 605, endPoint y: 330, distance: 41.6
click at [605, 330] on td "3XTVCS2" at bounding box center [656, 332] width 104 height 22
copy td "3XTVCS2"
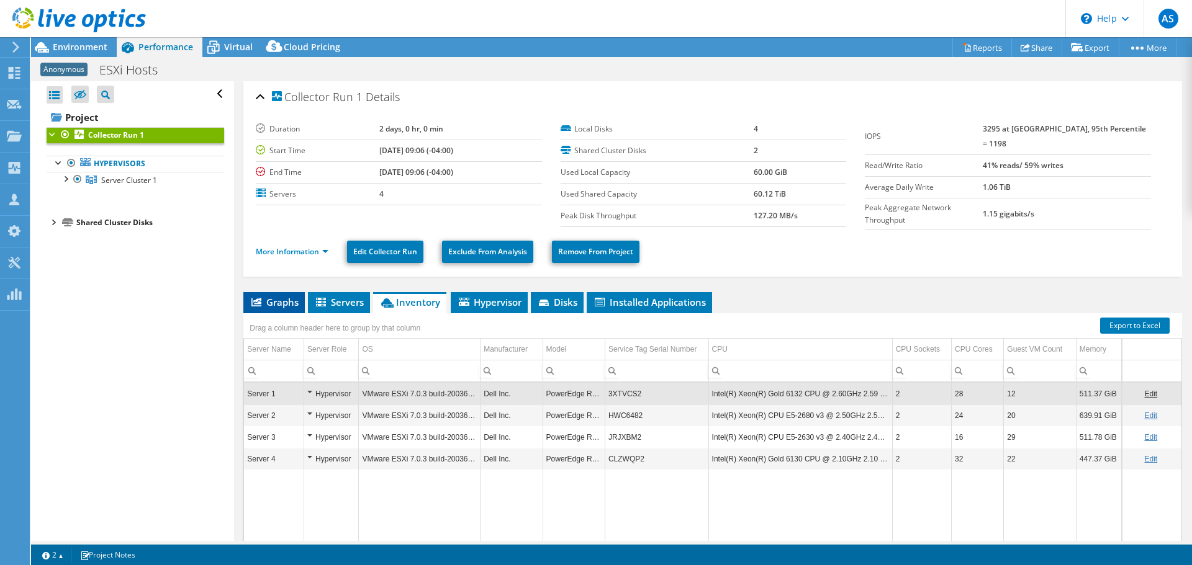
click at [266, 292] on li "Graphs" at bounding box center [273, 302] width 61 height 21
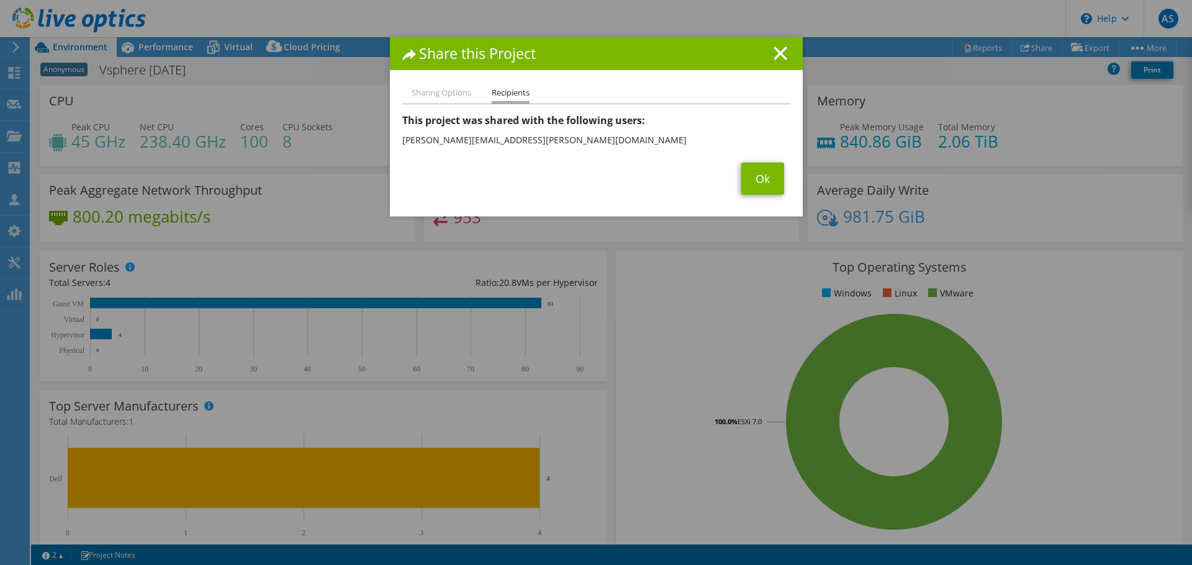
select select "USD"
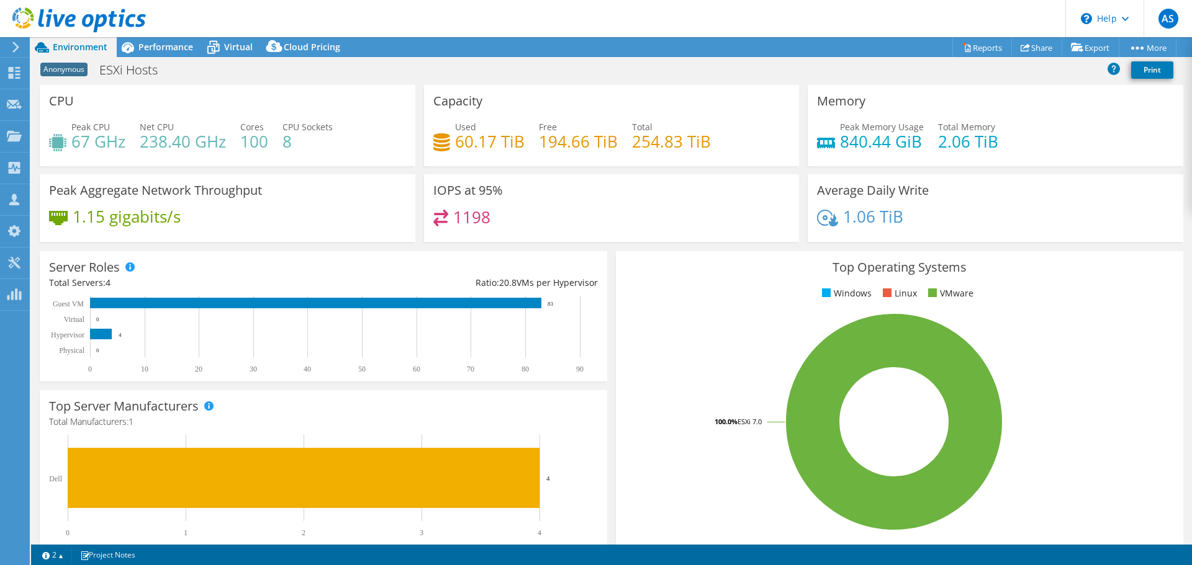
select select "USD"
